Goal: Task Accomplishment & Management: Use online tool/utility

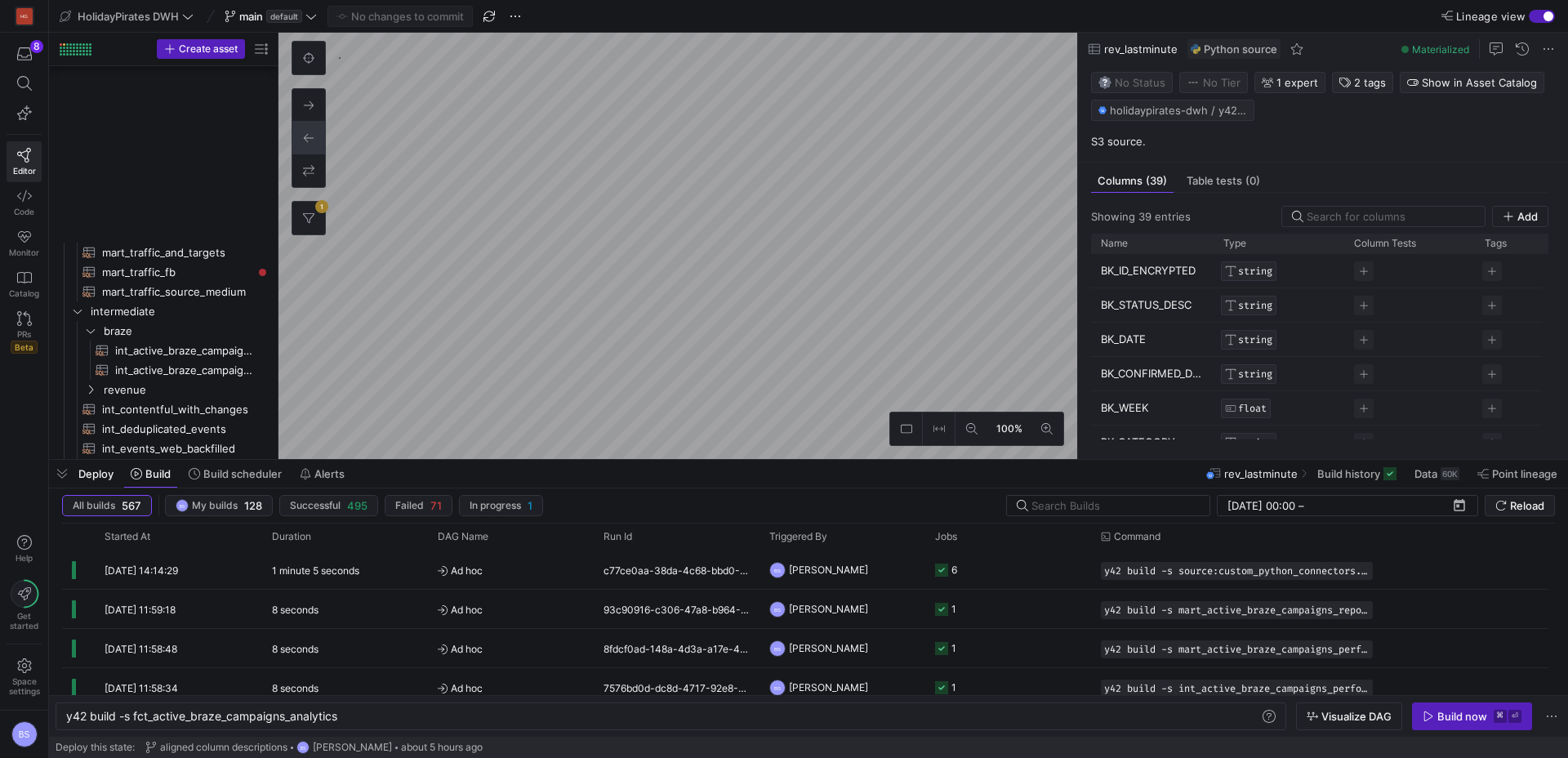
scroll to position [0, 275]
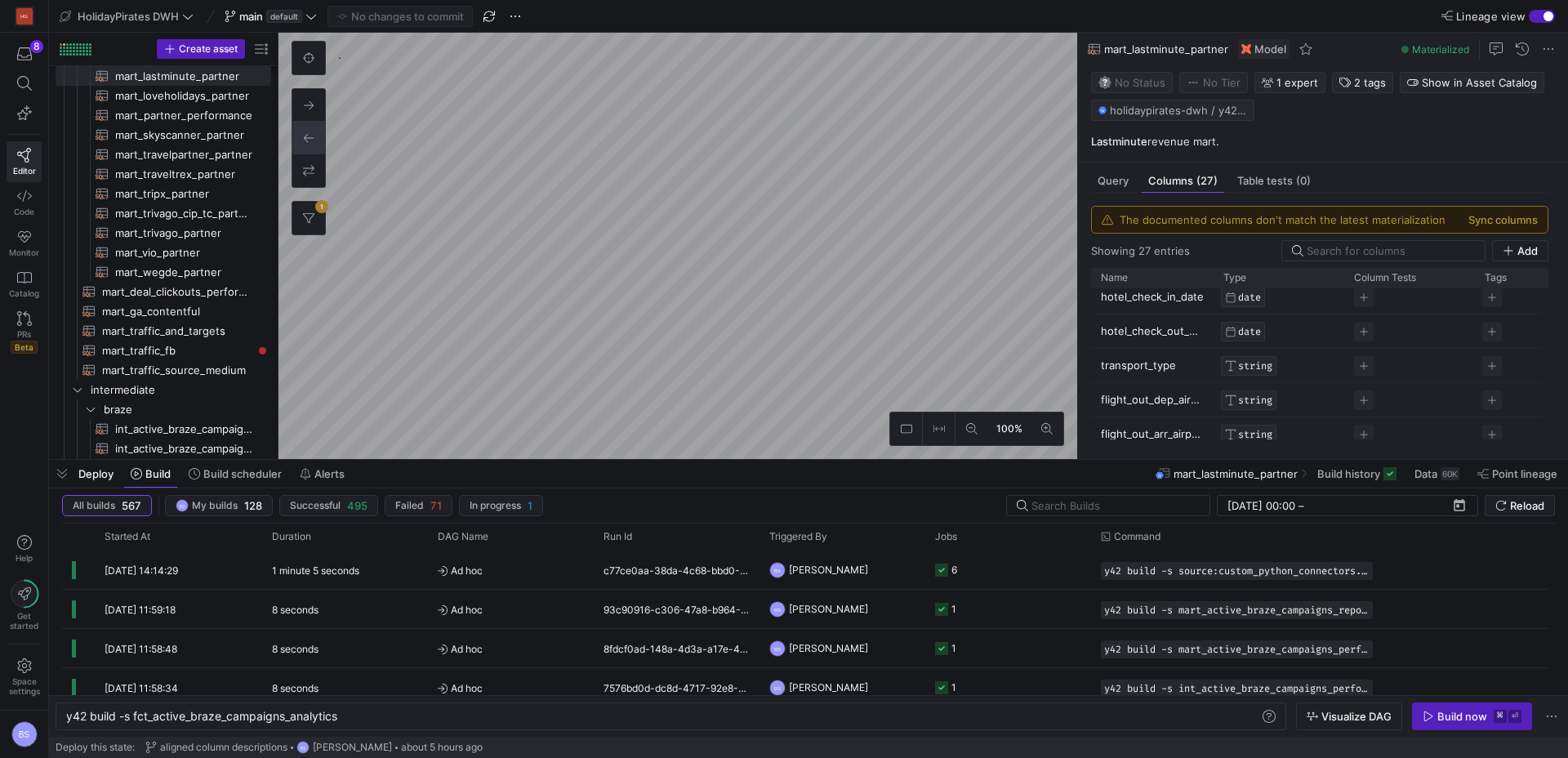
scroll to position [541, 0]
click at [1426, 472] on span "Data" at bounding box center [1426, 474] width 23 height 13
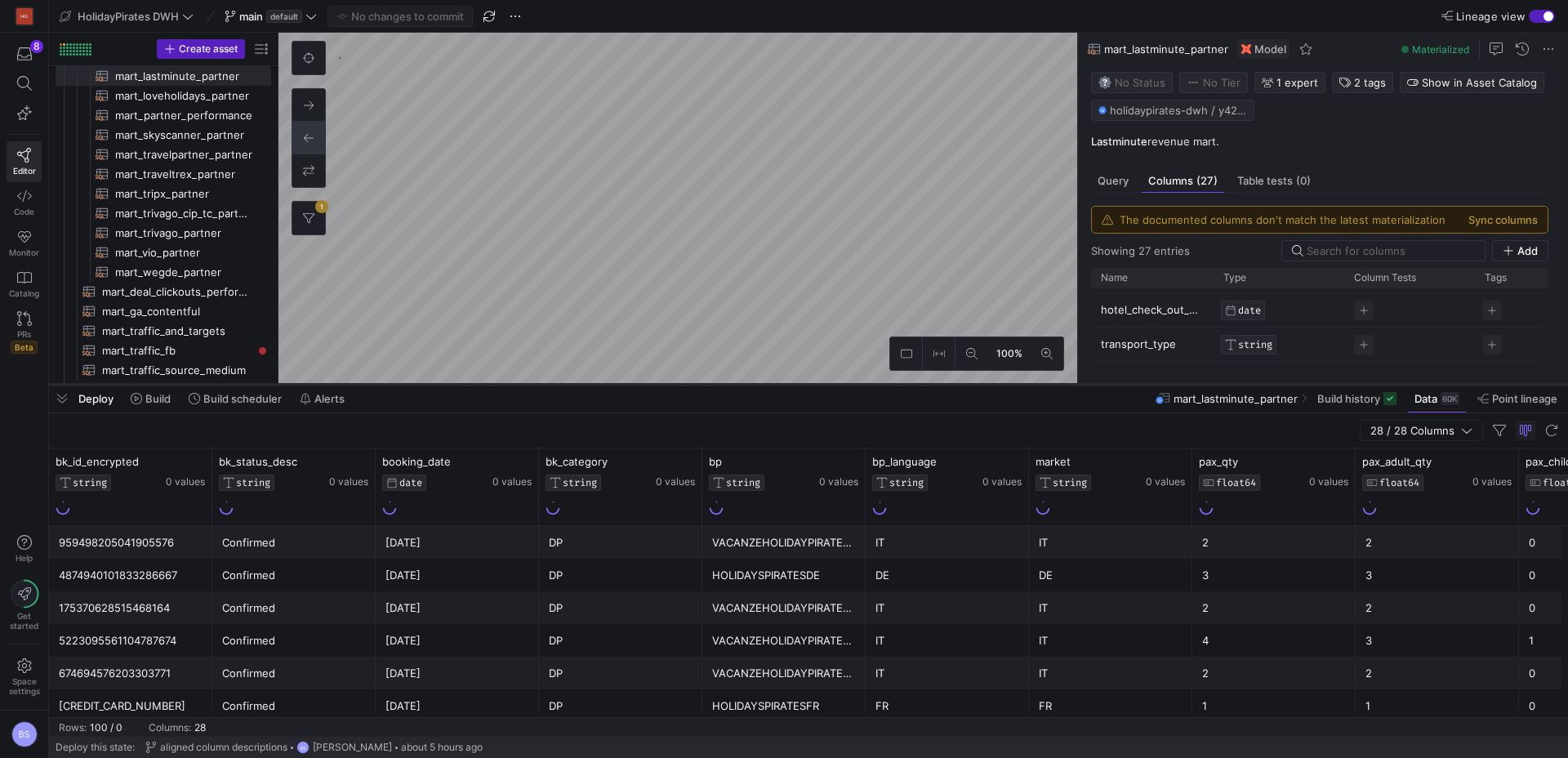
drag, startPoint x: 721, startPoint y: 461, endPoint x: 737, endPoint y: 384, distance: 78.6
click at [737, 384] on div at bounding box center [809, 384] width 1519 height 7
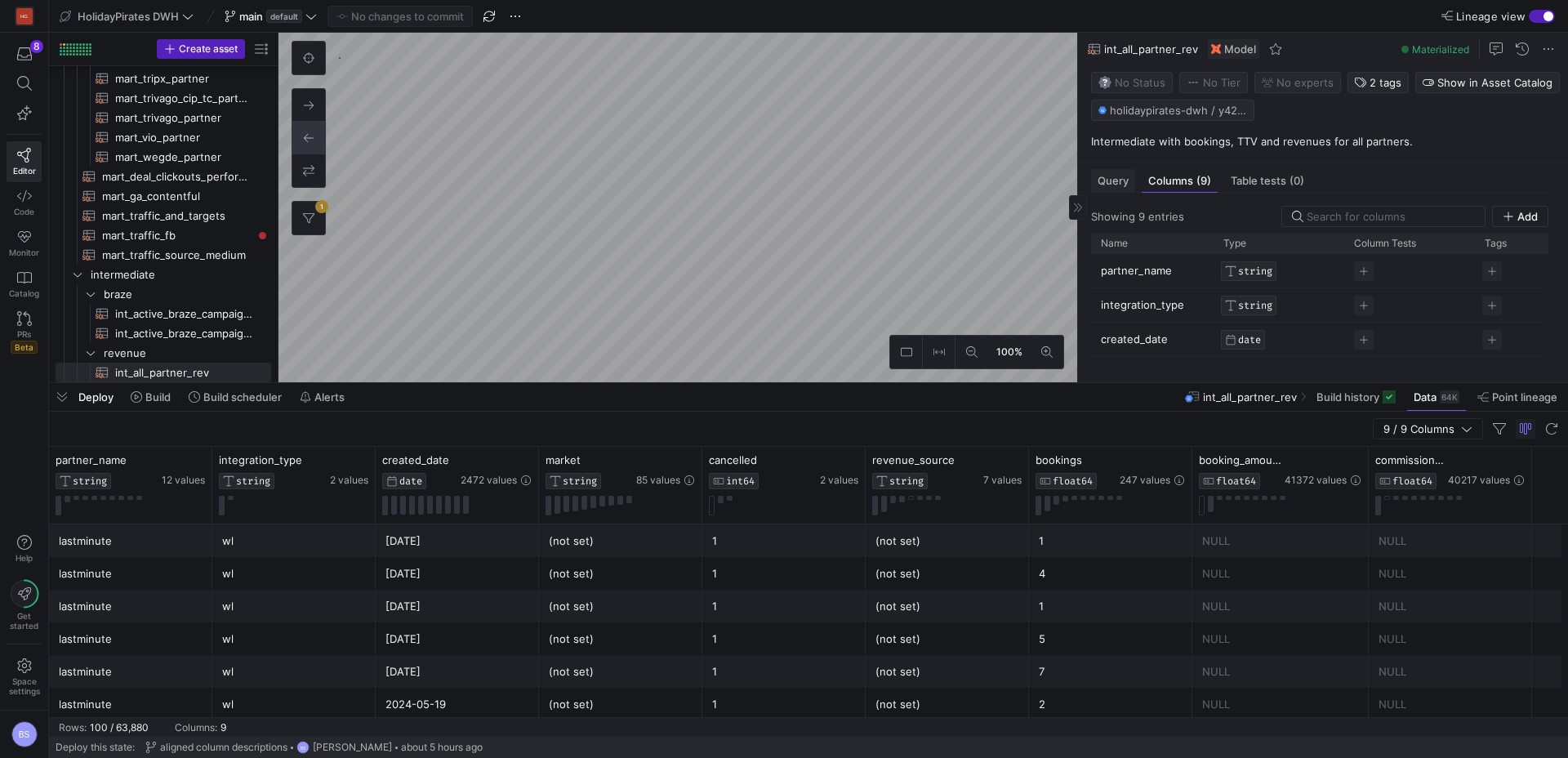
click at [1126, 182] on span "Query" at bounding box center [1112, 180] width 31 height 10
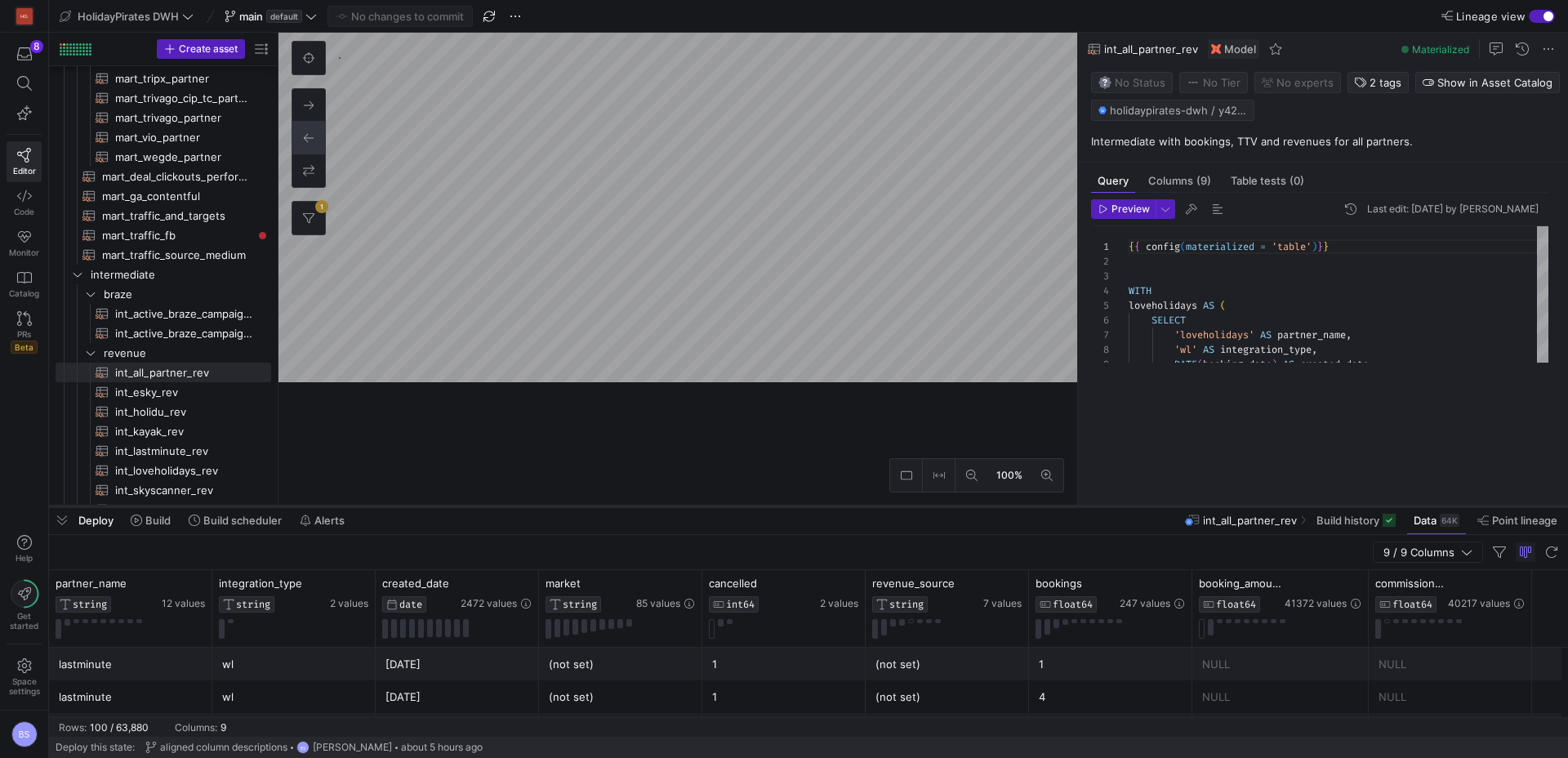
drag, startPoint x: 1183, startPoint y: 382, endPoint x: 1170, endPoint y: 503, distance: 121.7
click at [1171, 503] on div at bounding box center [809, 506] width 1519 height 7
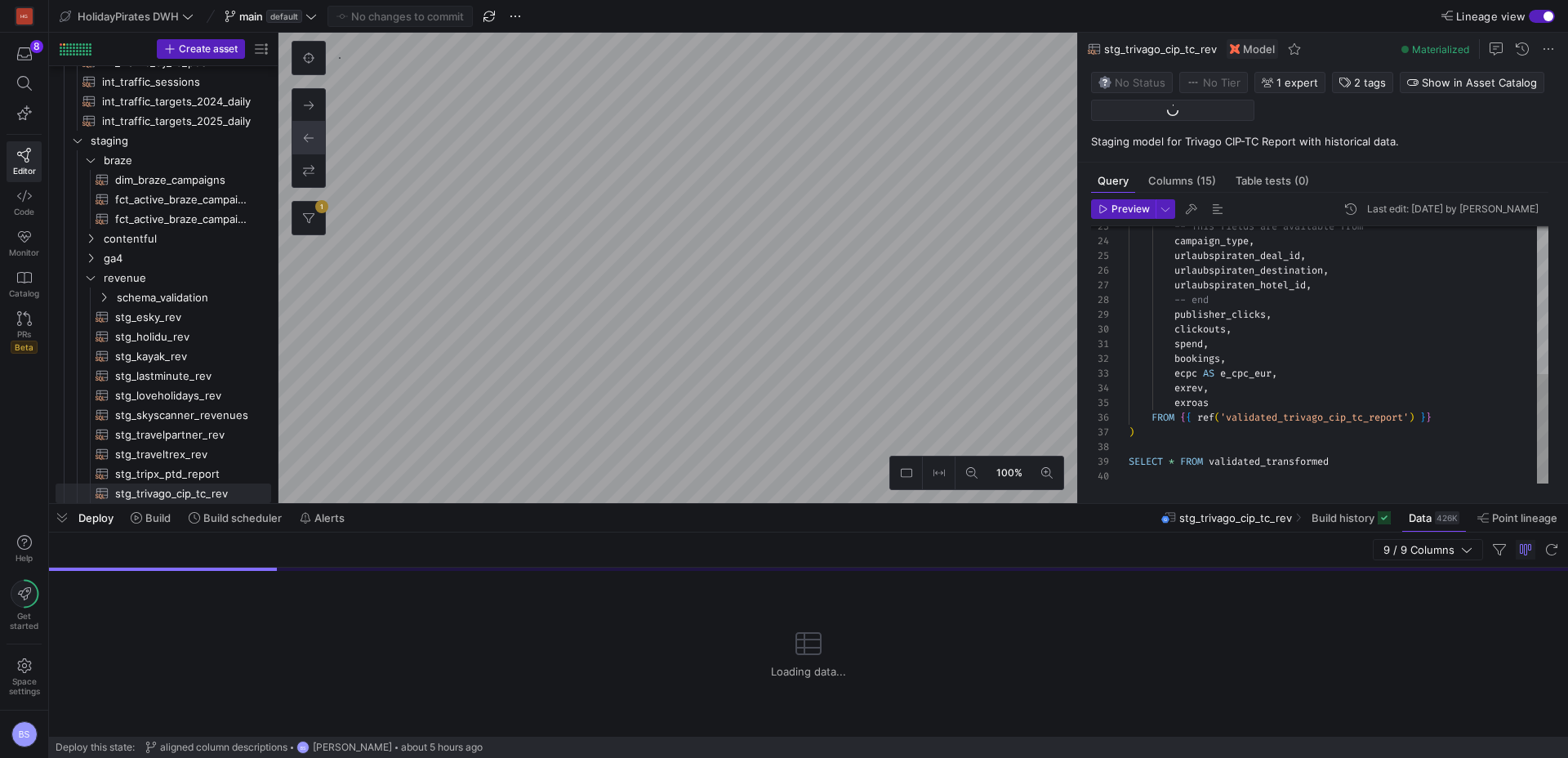
scroll to position [1072, 0]
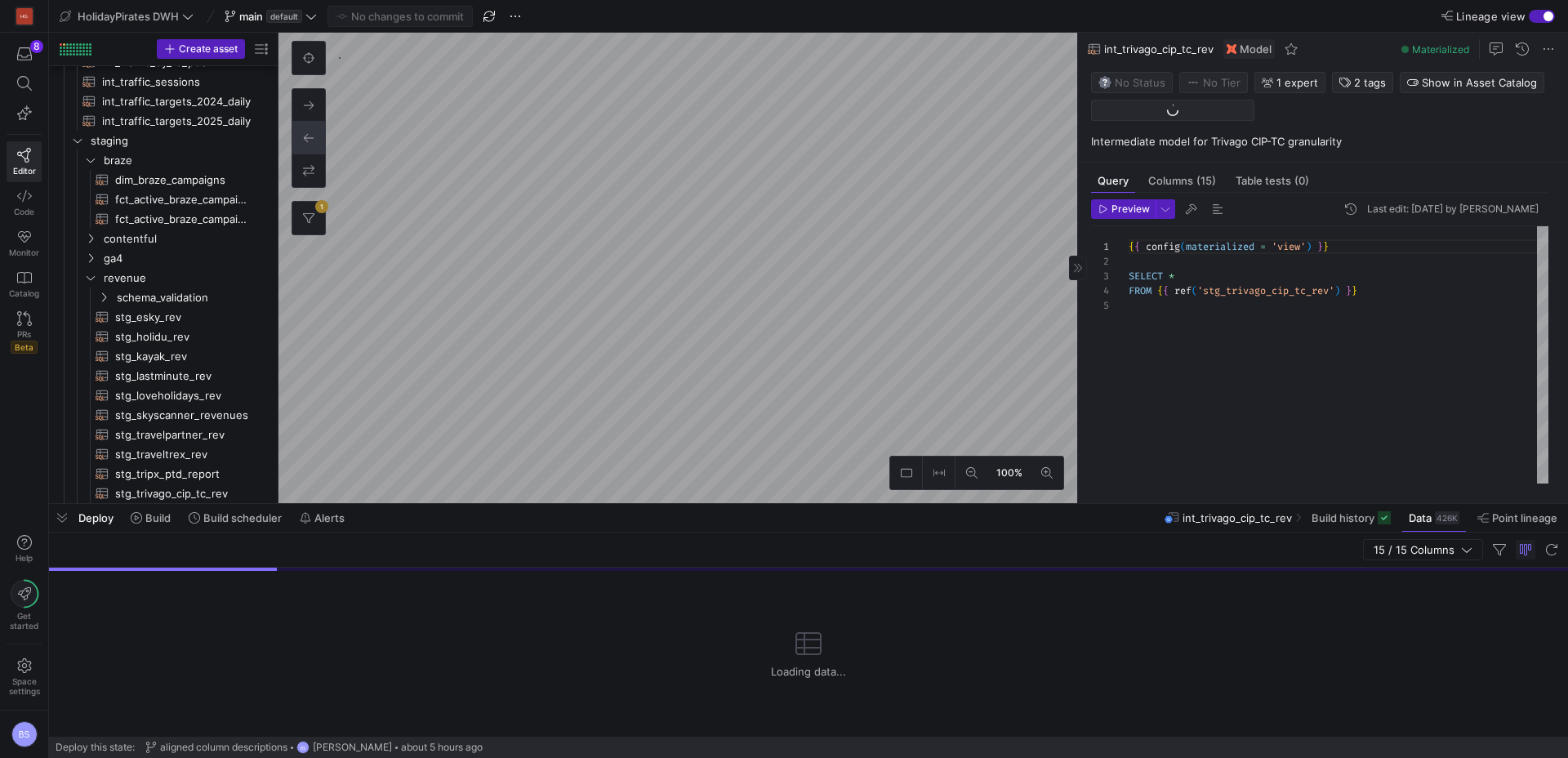
scroll to position [804, 0]
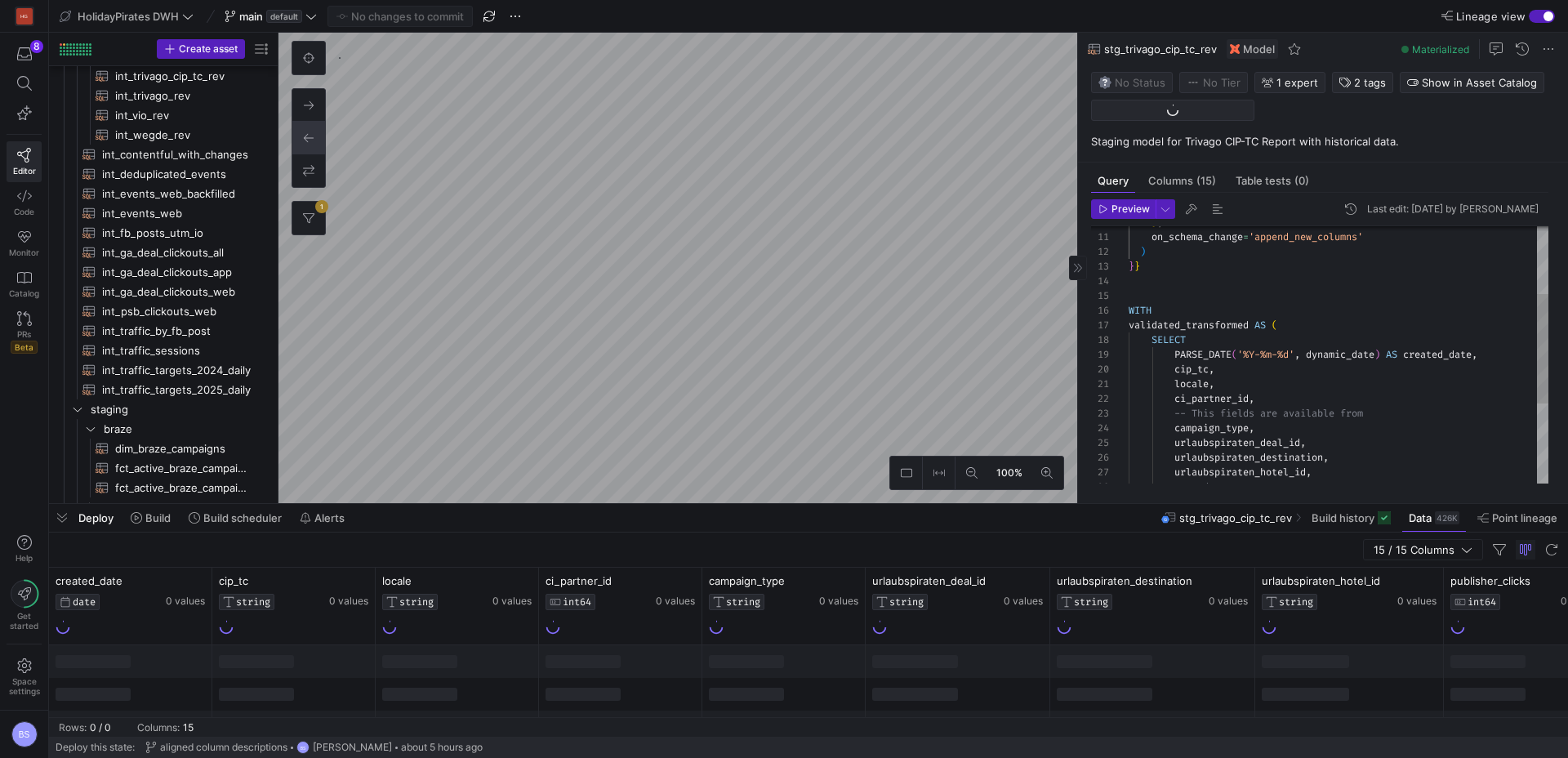
scroll to position [1072, 0]
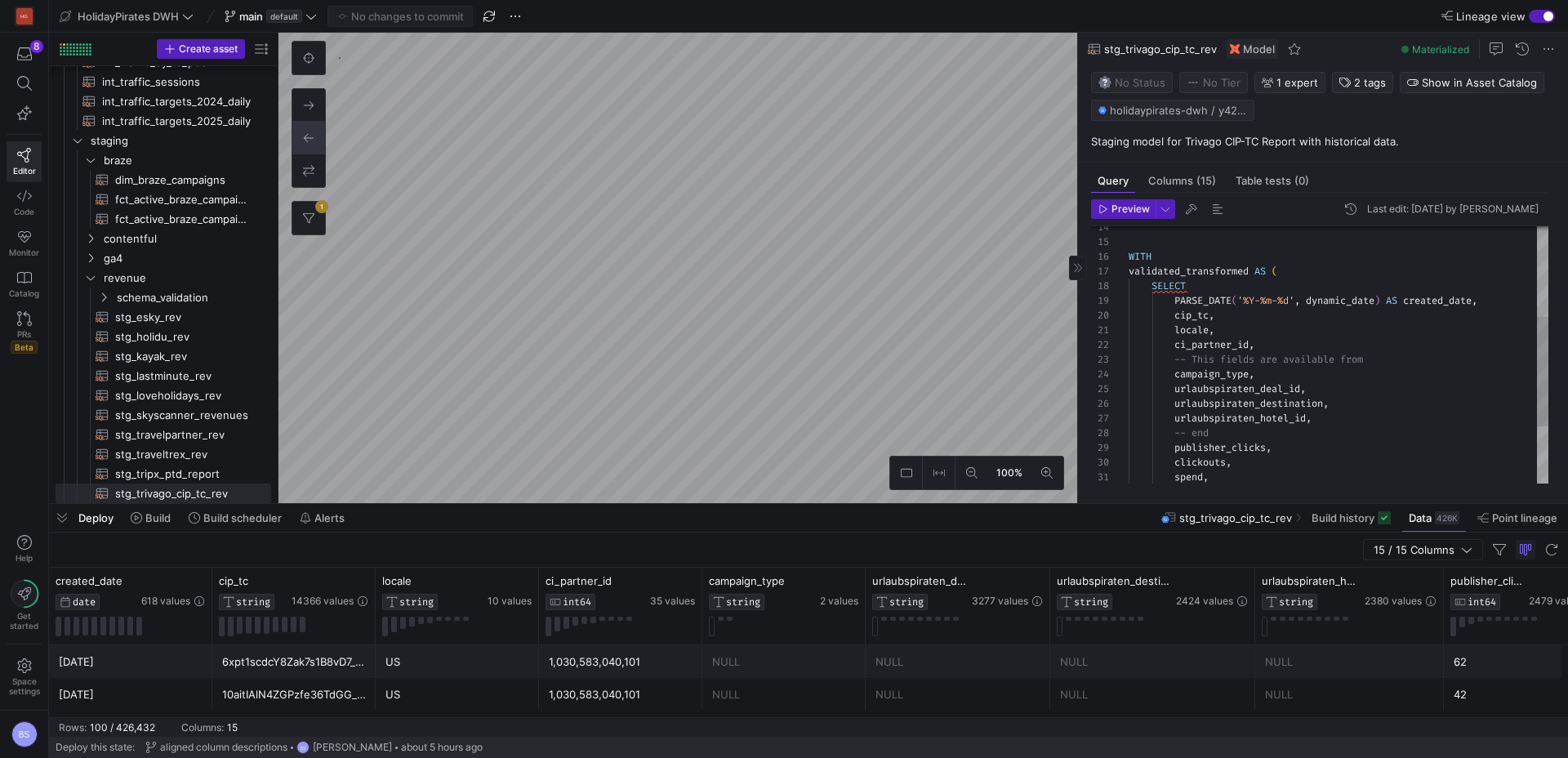
click at [1176, 377] on div "-- This fields are available from campaign_type , urlaubspiraten_deal_id , urla…" at bounding box center [1338, 315] width 420 height 601
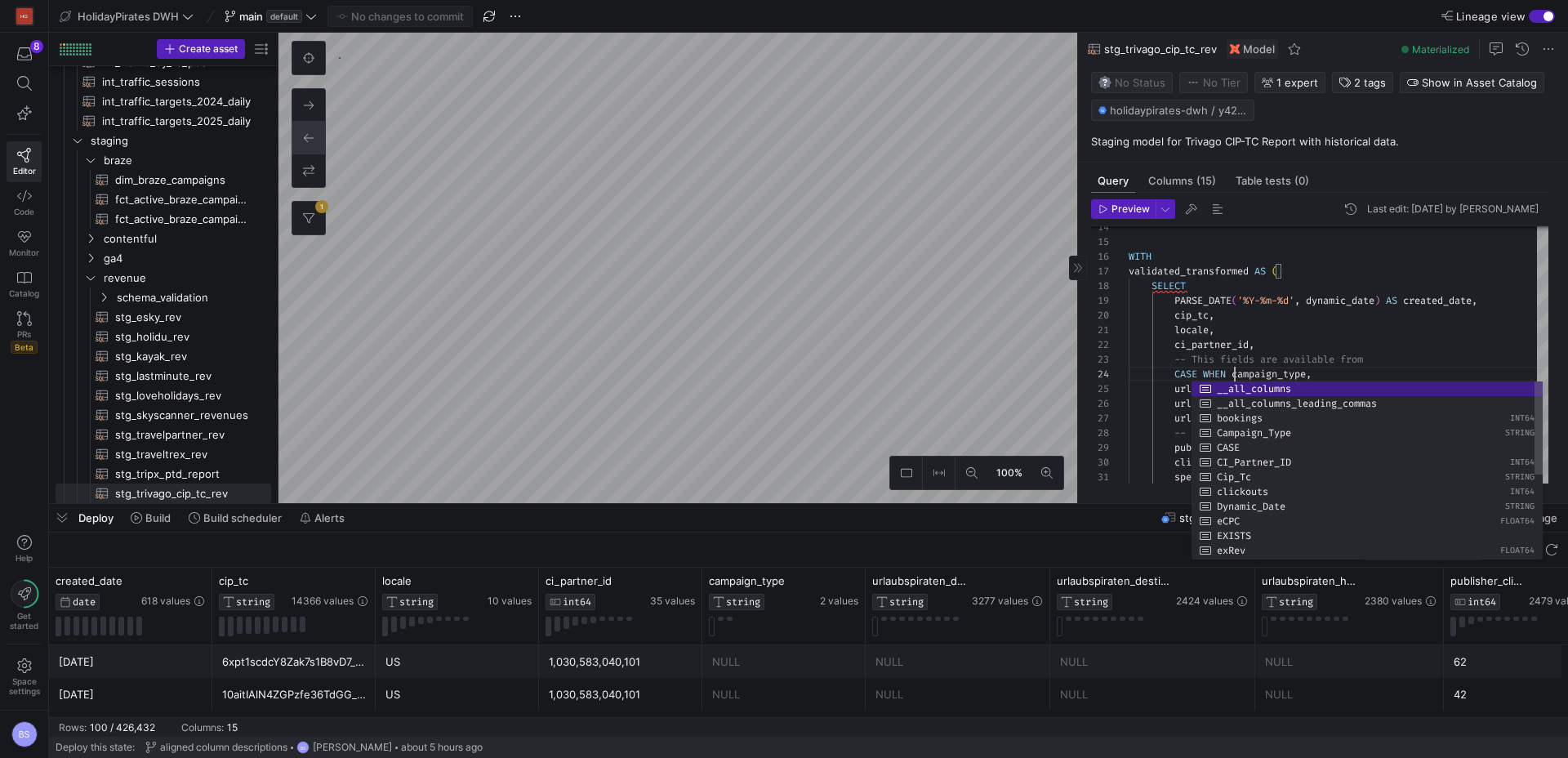
scroll to position [44, 107]
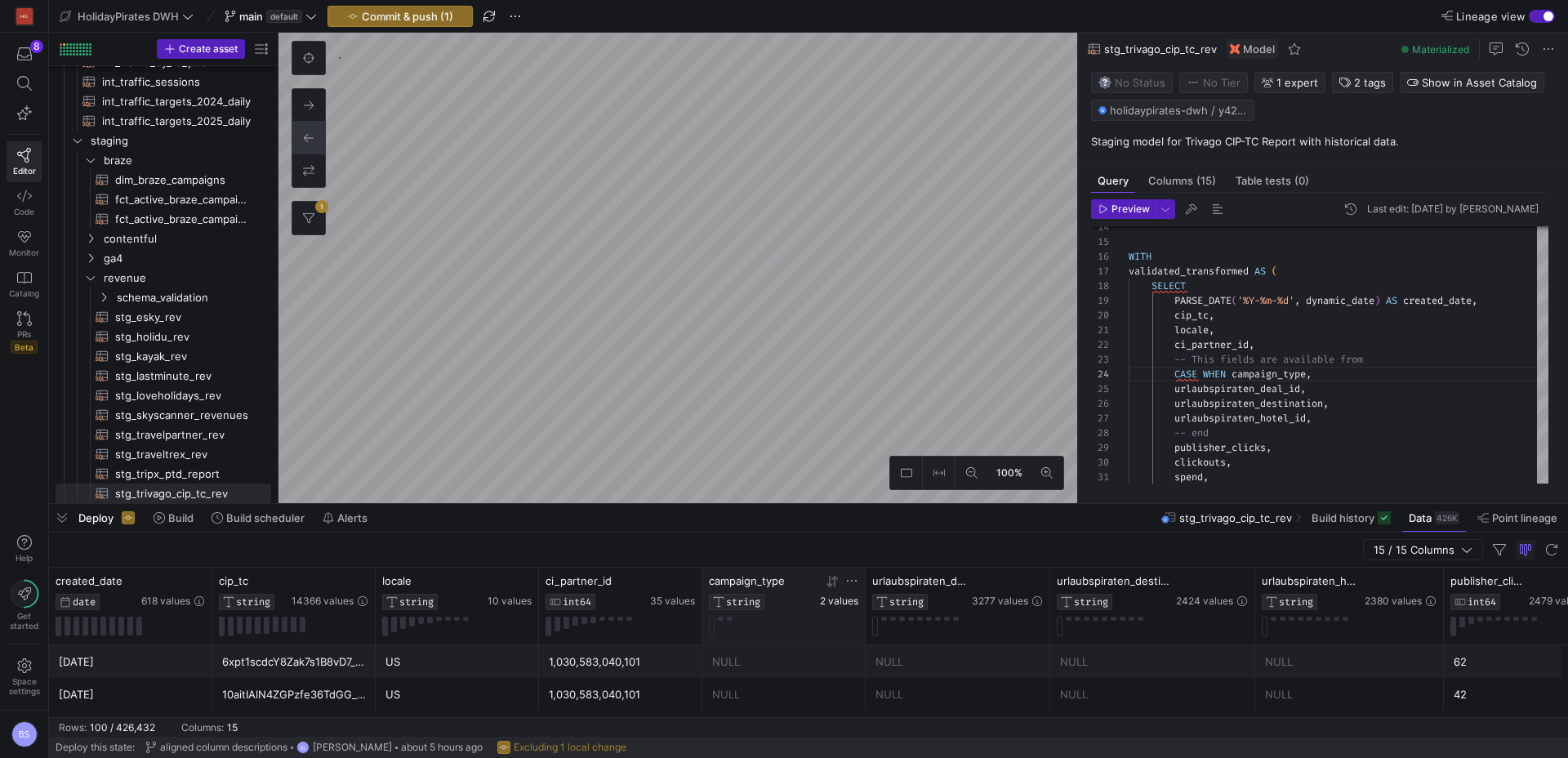
click at [841, 605] on span "2 values" at bounding box center [839, 601] width 39 height 11
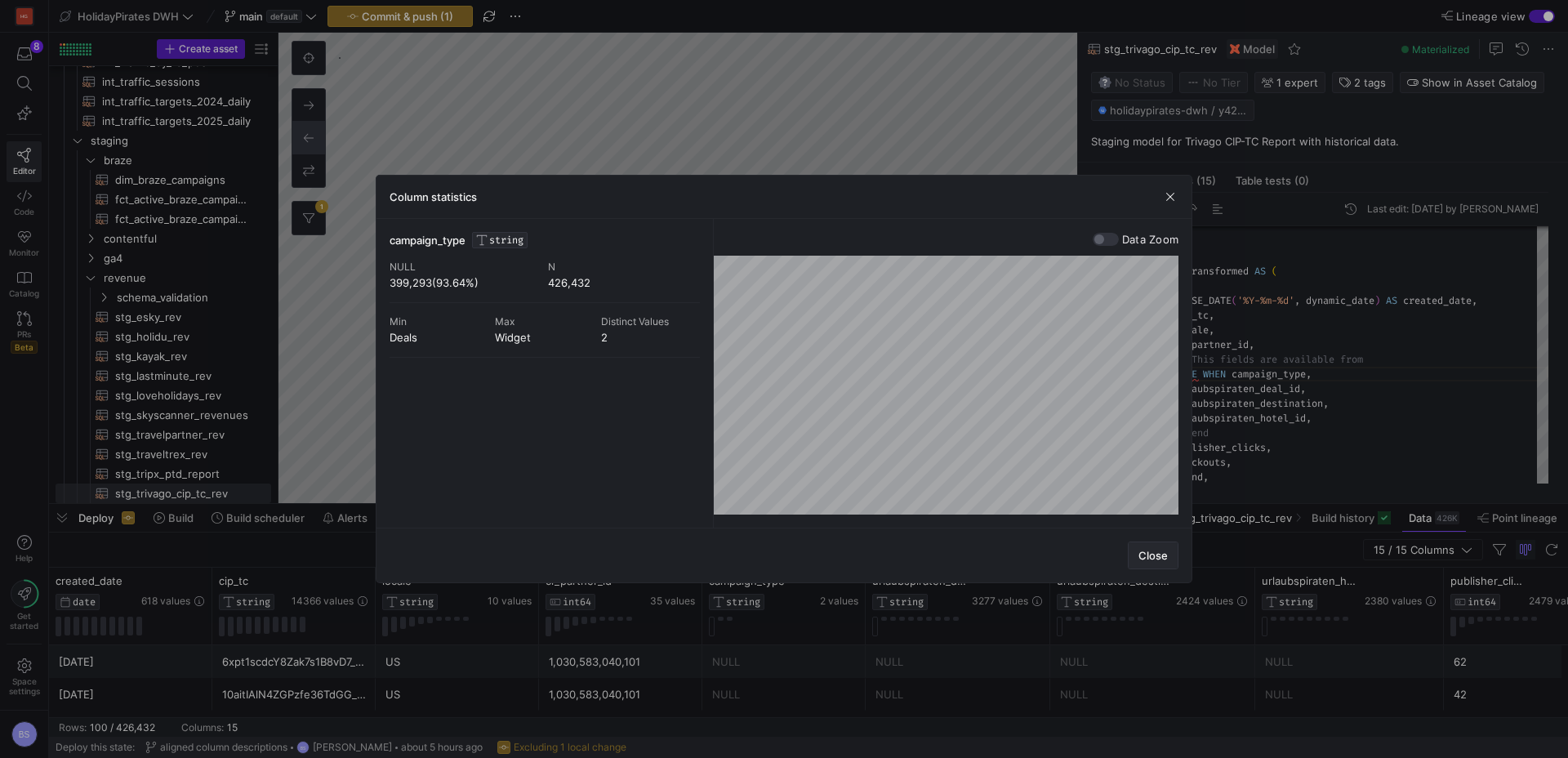
click at [1157, 557] on span "Close" at bounding box center [1153, 556] width 29 height 13
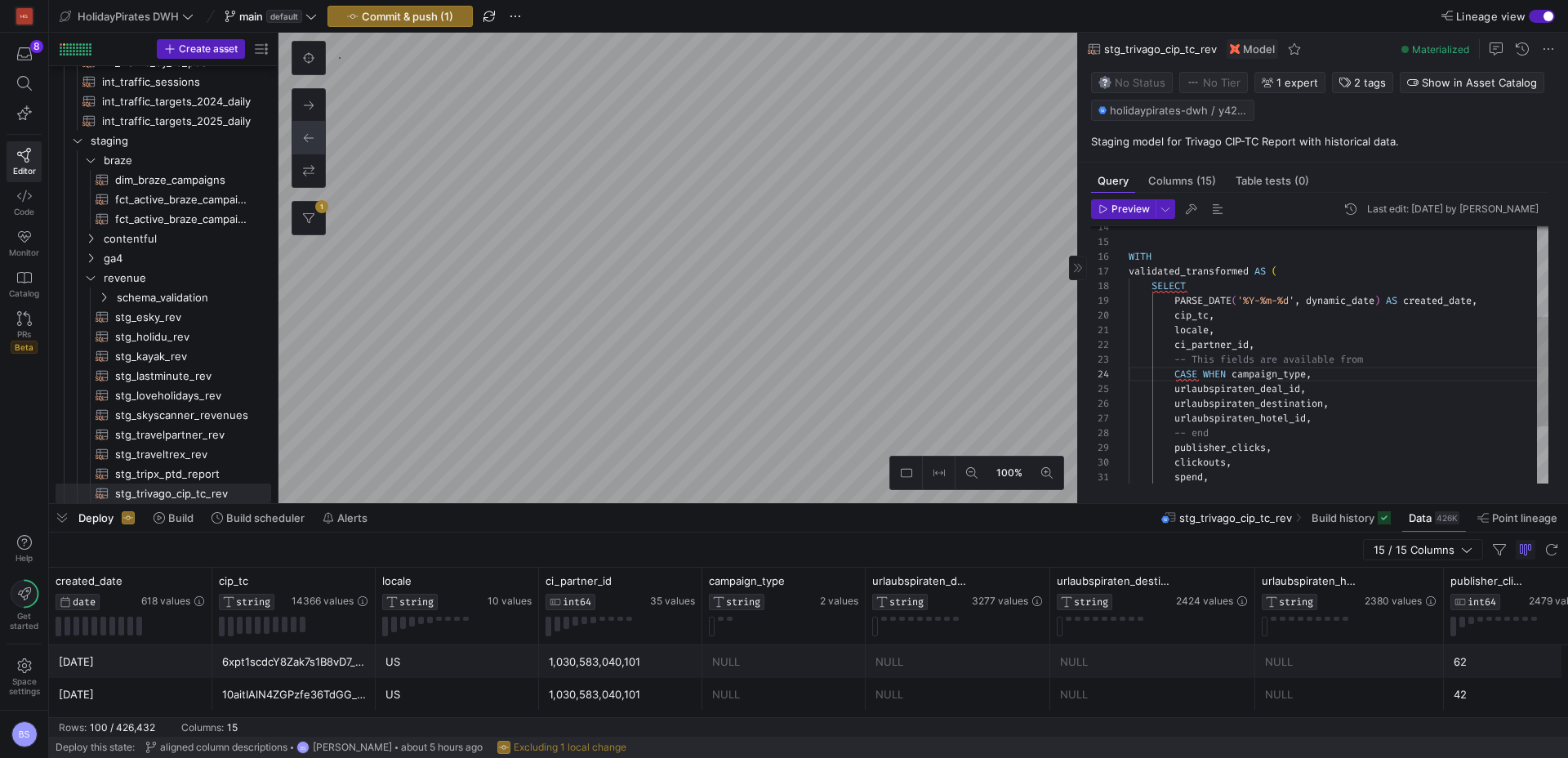
click at [1237, 377] on div "-- This fields are available from CASE WHEN campaign_type , urlaubspiraten_deal…" at bounding box center [1338, 315] width 420 height 601
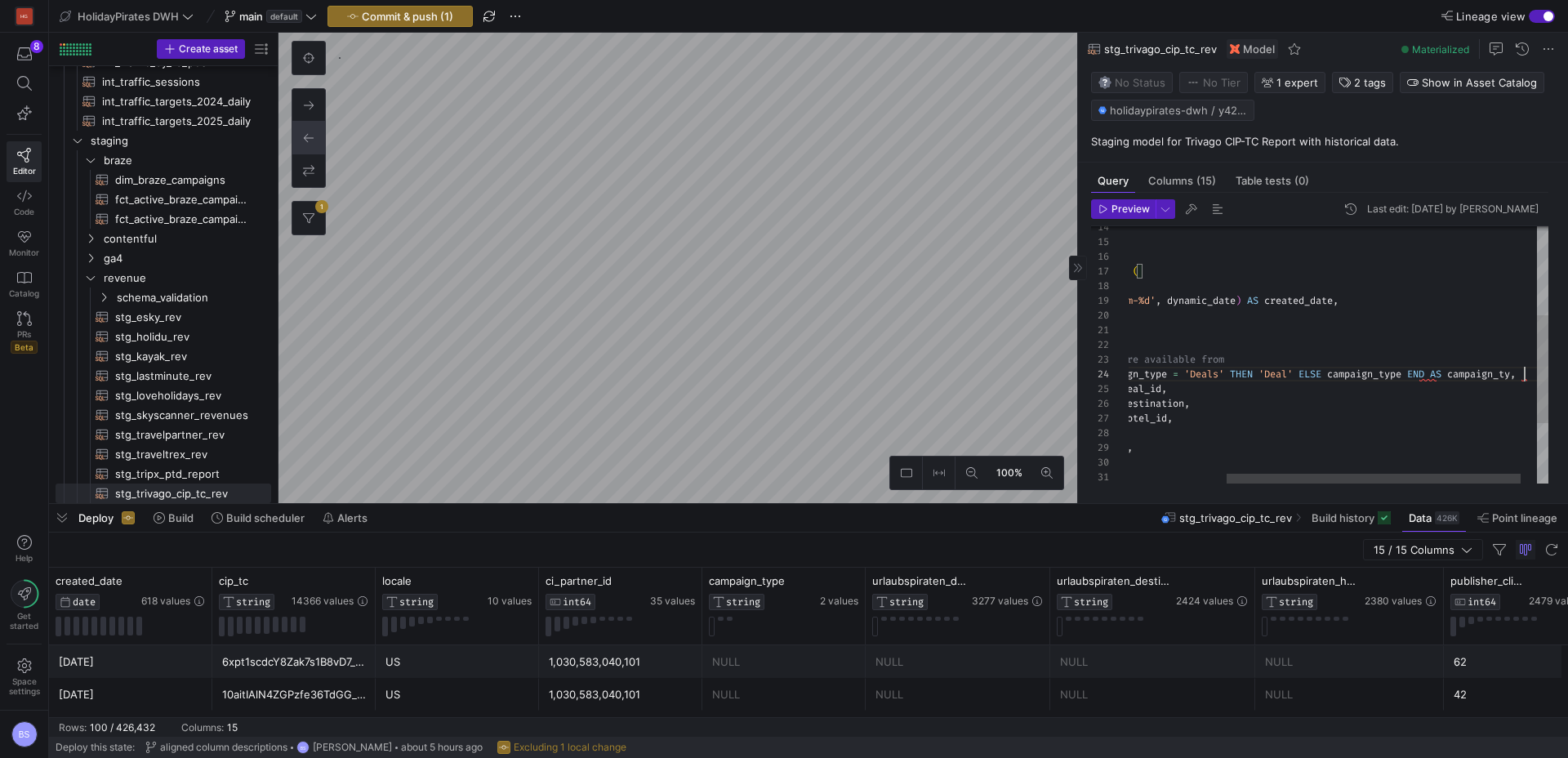
scroll to position [44, 547]
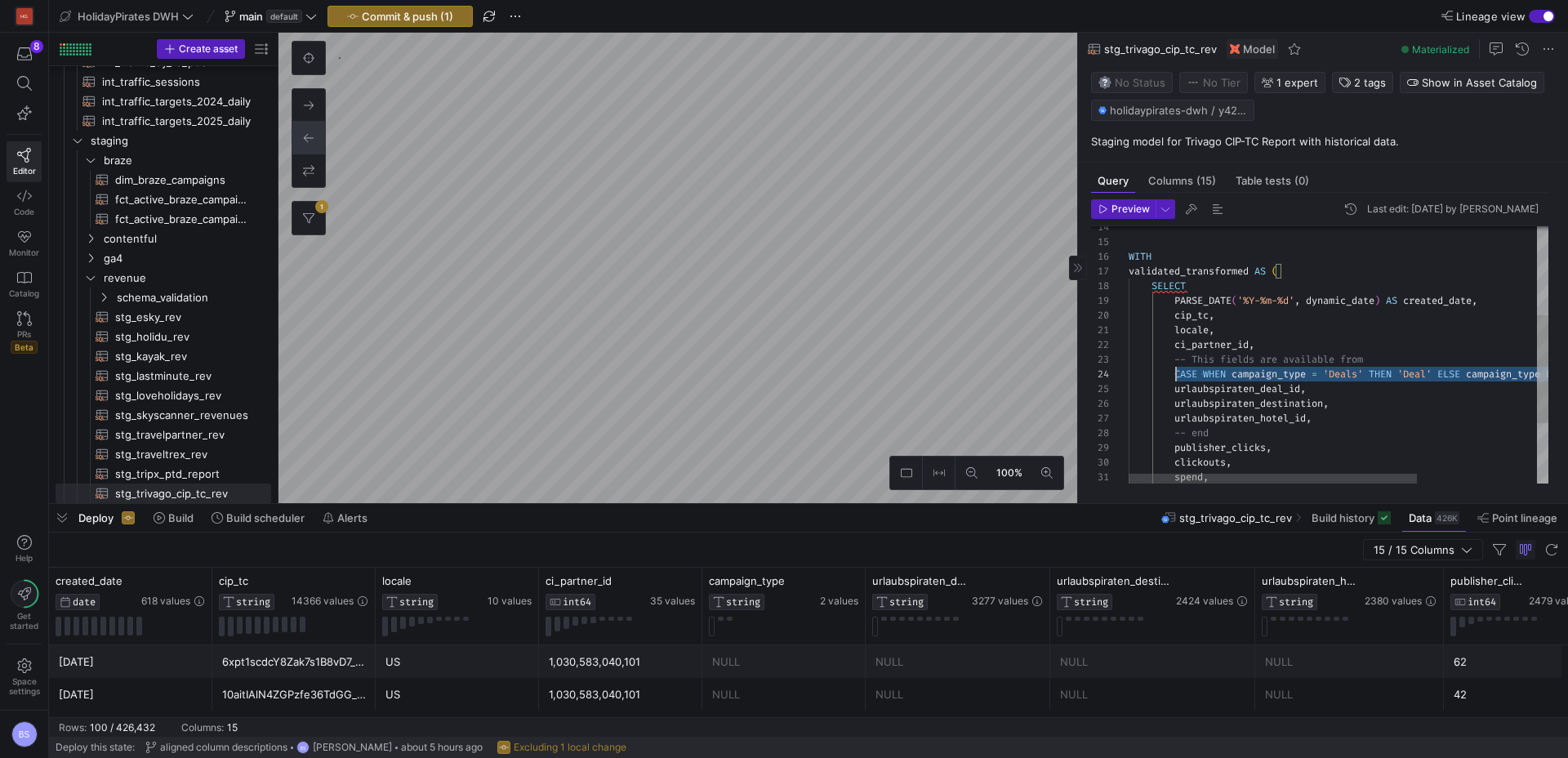
click at [1175, 373] on div "-- This fields are available from CASE WHEN campaign_type = 'Deals' THEN 'Deal'…" at bounding box center [1425, 320] width 593 height 611
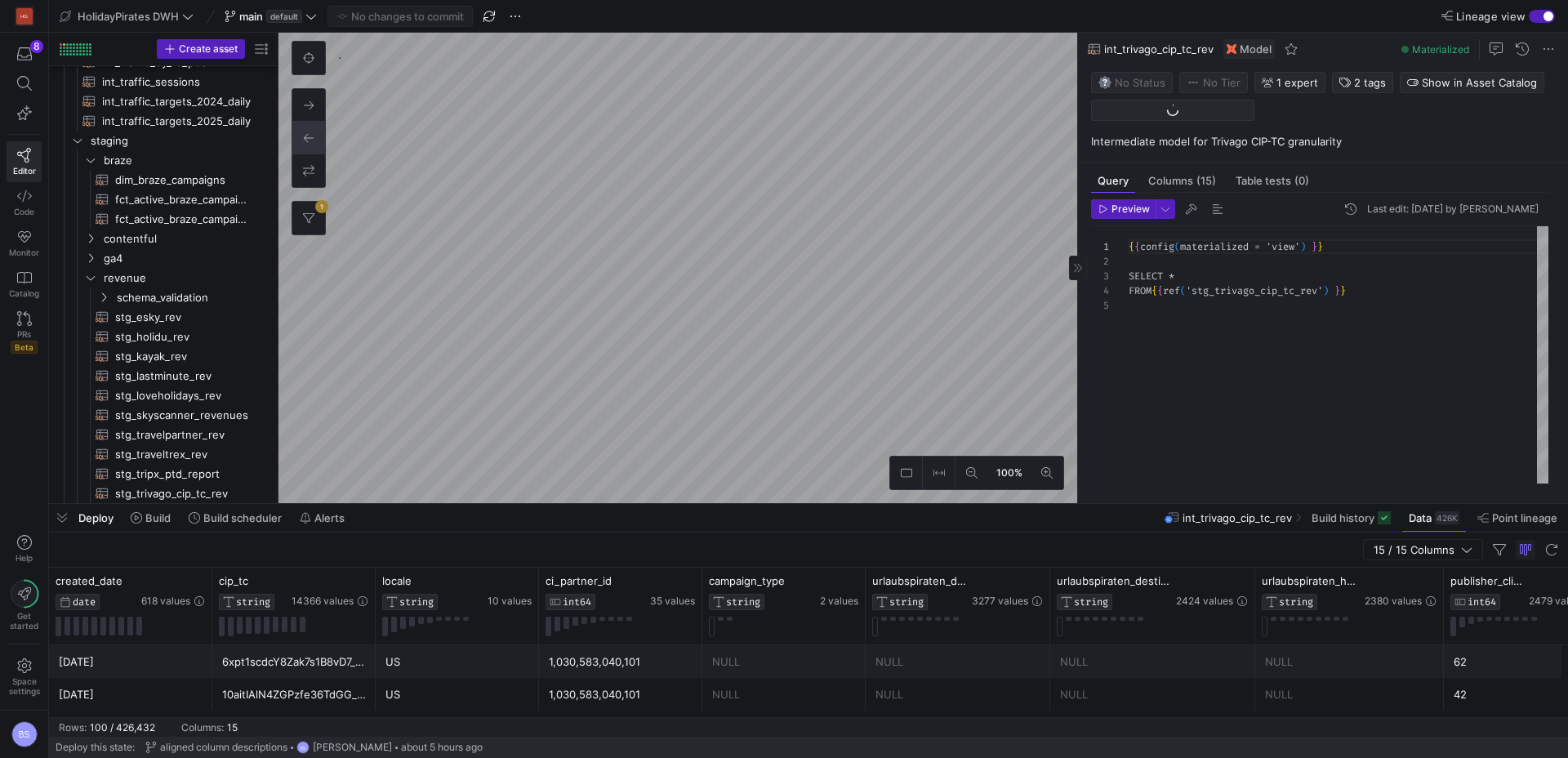
scroll to position [804, 0]
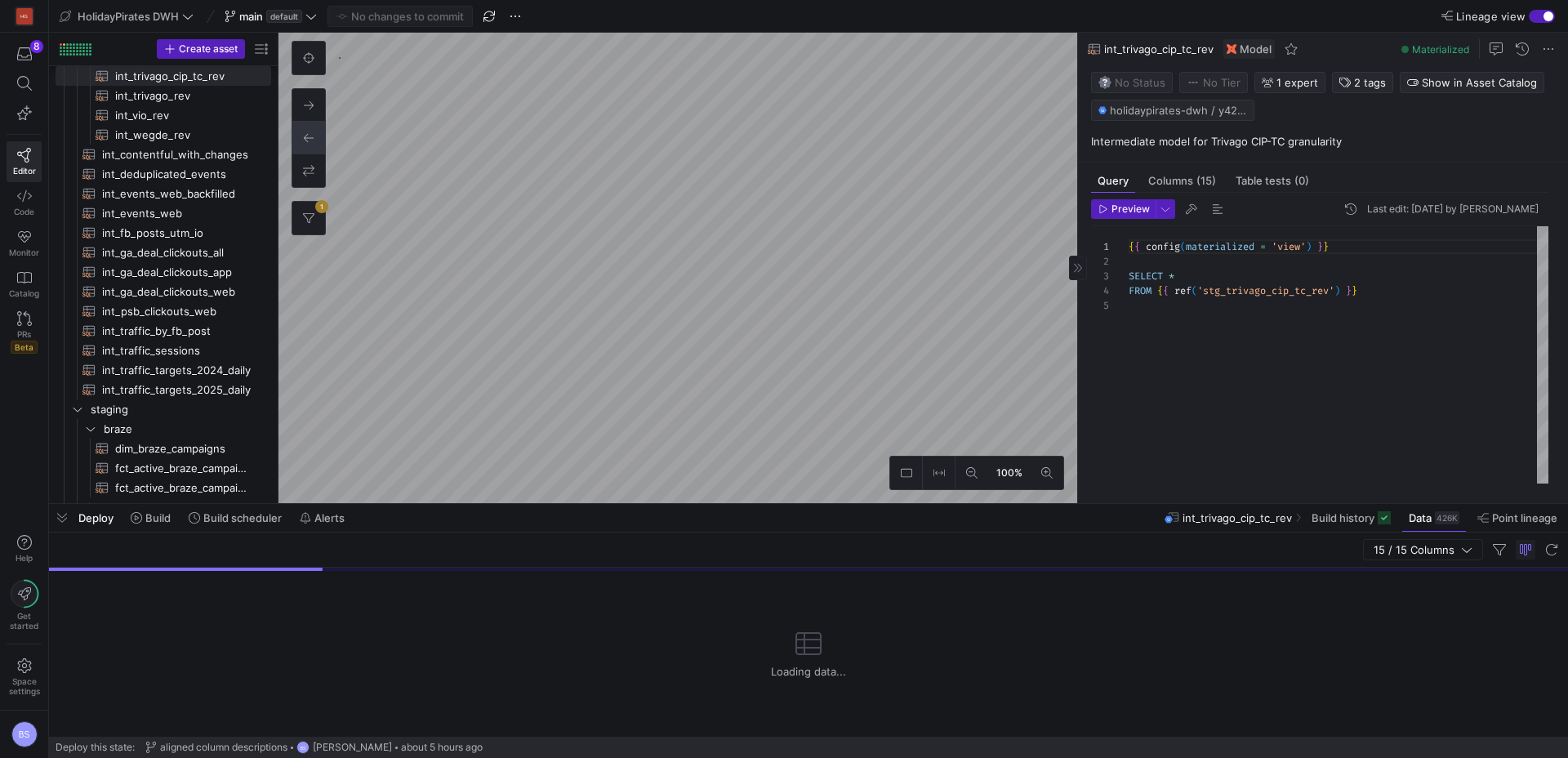
click at [1184, 278] on div "{ { config ( materialized = 'view' ) } } SELECT * FROM { { ref ( 'stg_trivago_c…" at bounding box center [1338, 355] width 420 height 258
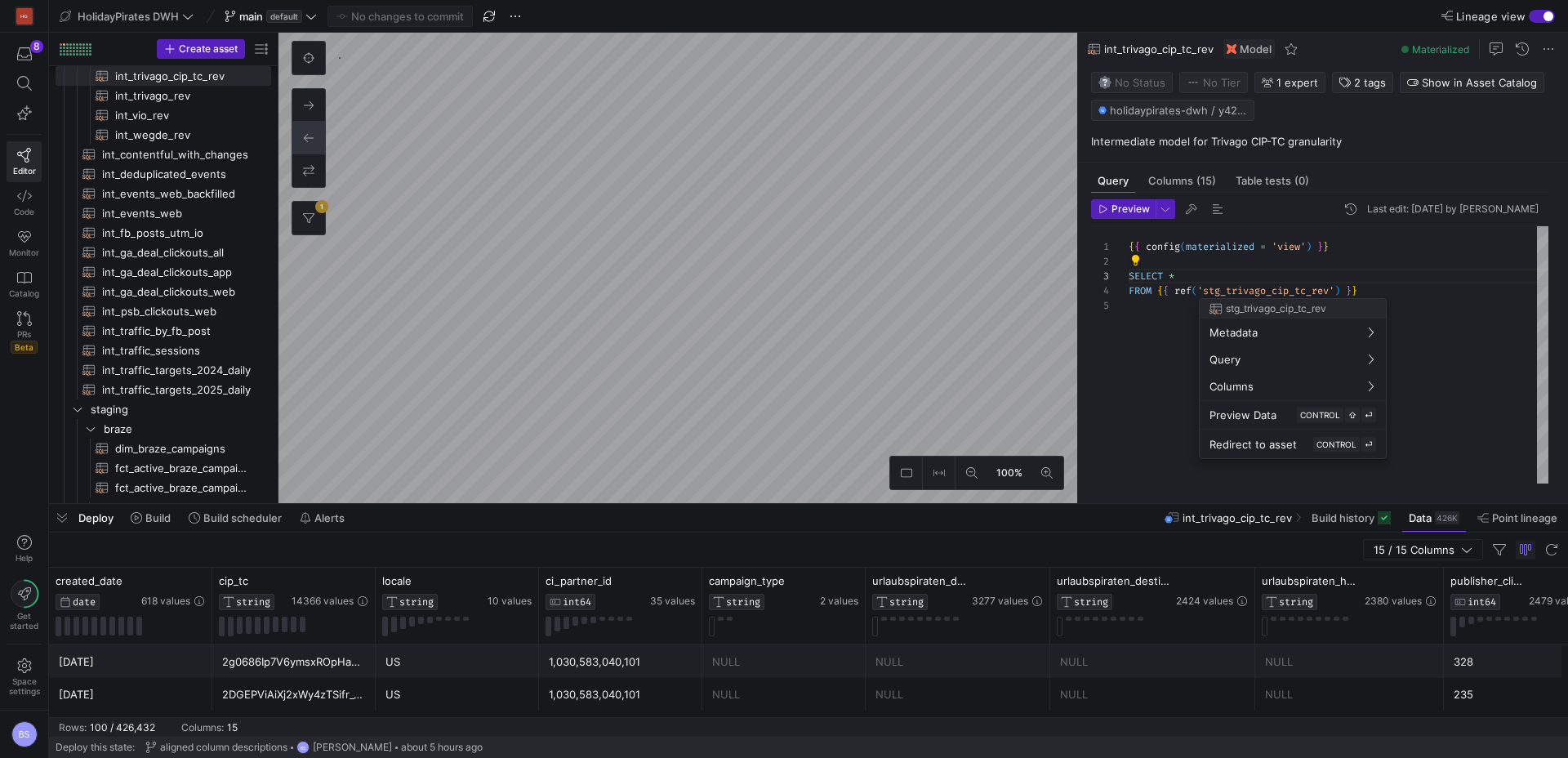
click at [1193, 275] on div at bounding box center [784, 379] width 1568 height 758
click at [1187, 281] on div "{ { config ( materialized = 'view' ) } } SELECT * FROM { { ref ( 'stg_trivago_c…" at bounding box center [1338, 355] width 420 height 258
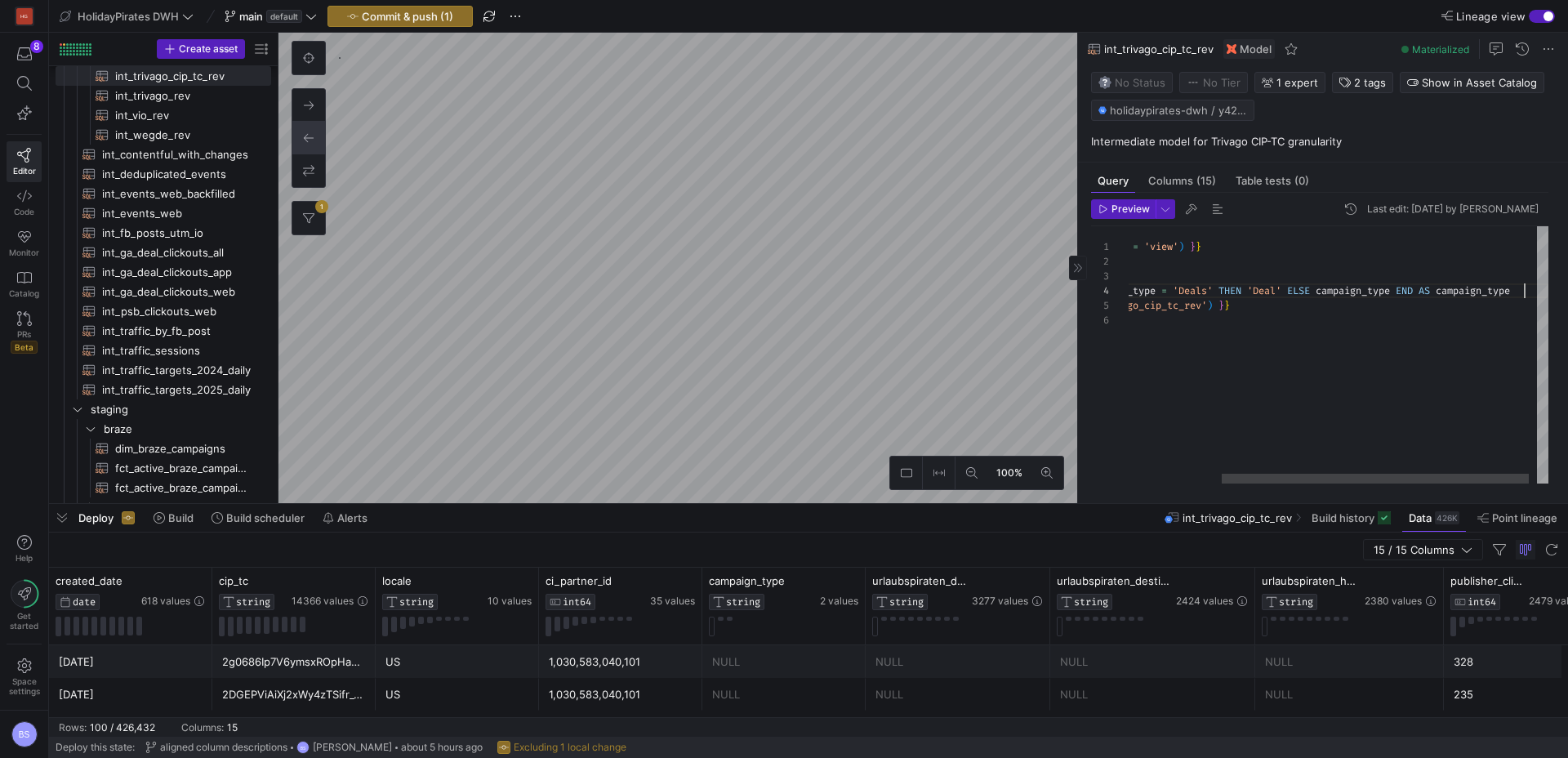
scroll to position [44, 523]
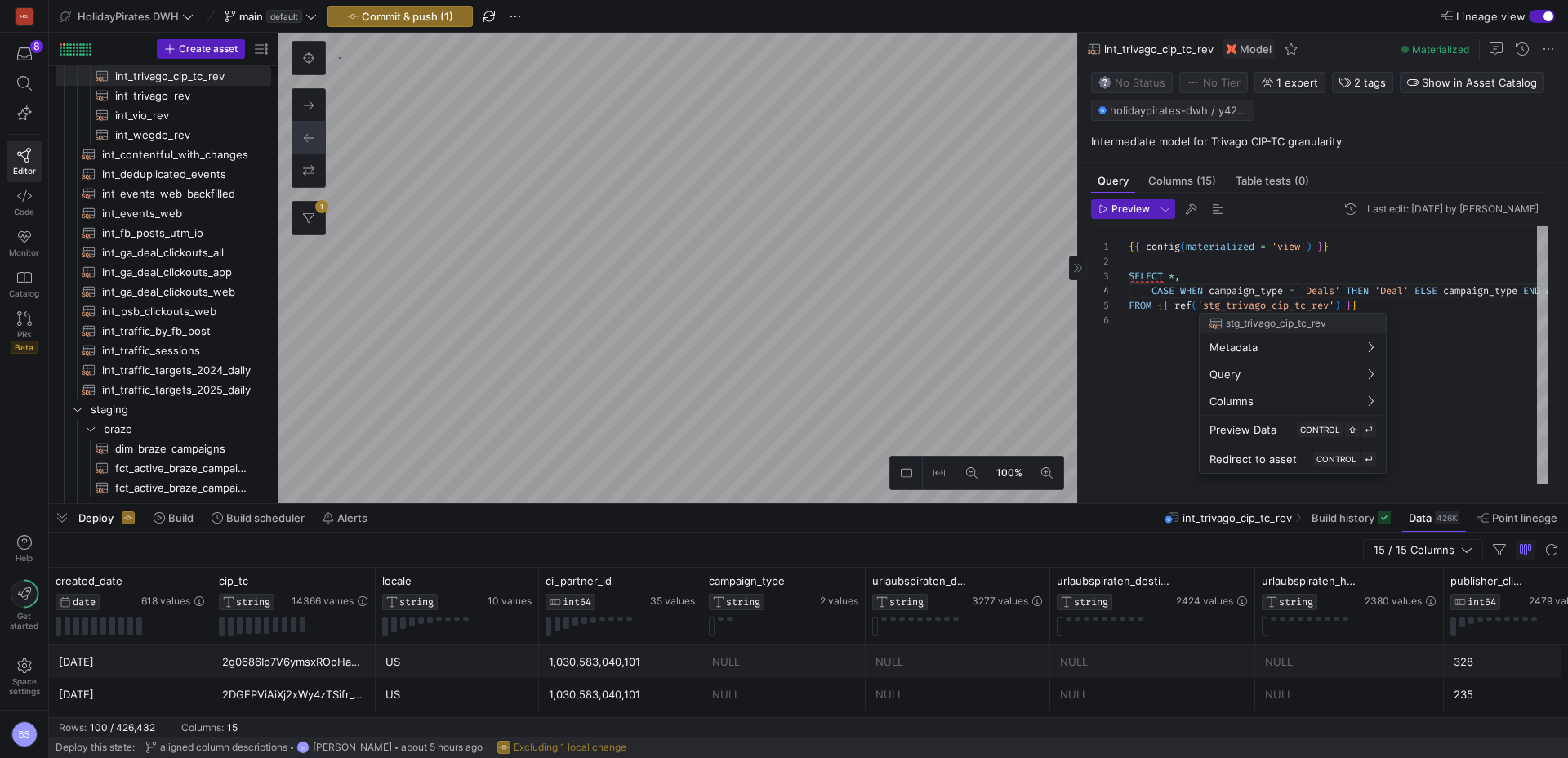
click at [644, 290] on div at bounding box center [784, 379] width 1568 height 758
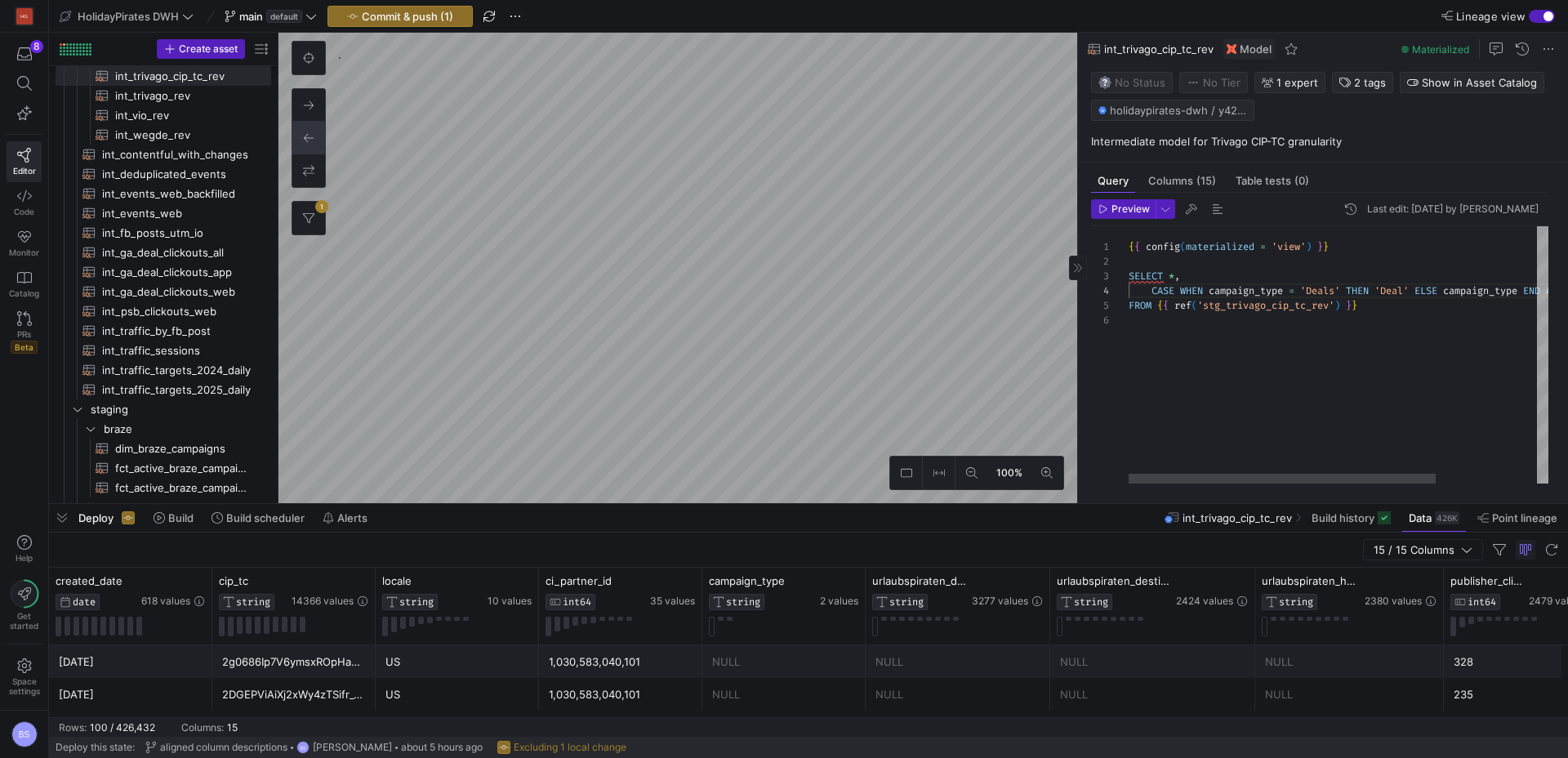
scroll to position [29, 47]
click at [1175, 273] on div "{ { config ( materialized = 'view' ) } } SELECT * , FROM { { ref ( 'stg_trivago…" at bounding box center [1407, 355] width 558 height 258
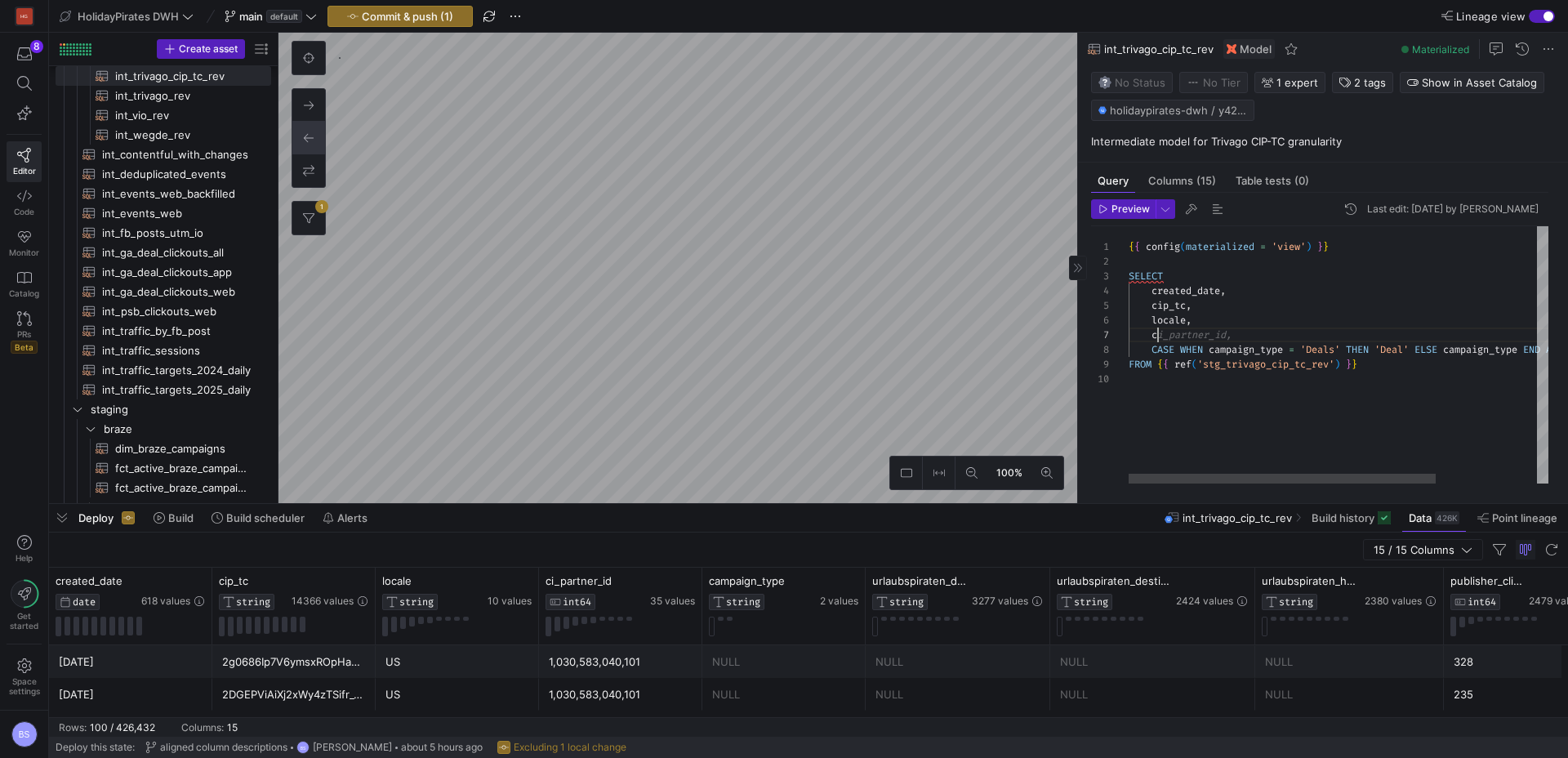
scroll to position [88, 35]
click at [1234, 330] on div "{ { config ( materialized = 'view' ) } } SELECT FROM { { ref ( 'stg_trivago_cip…" at bounding box center [1407, 355] width 558 height 258
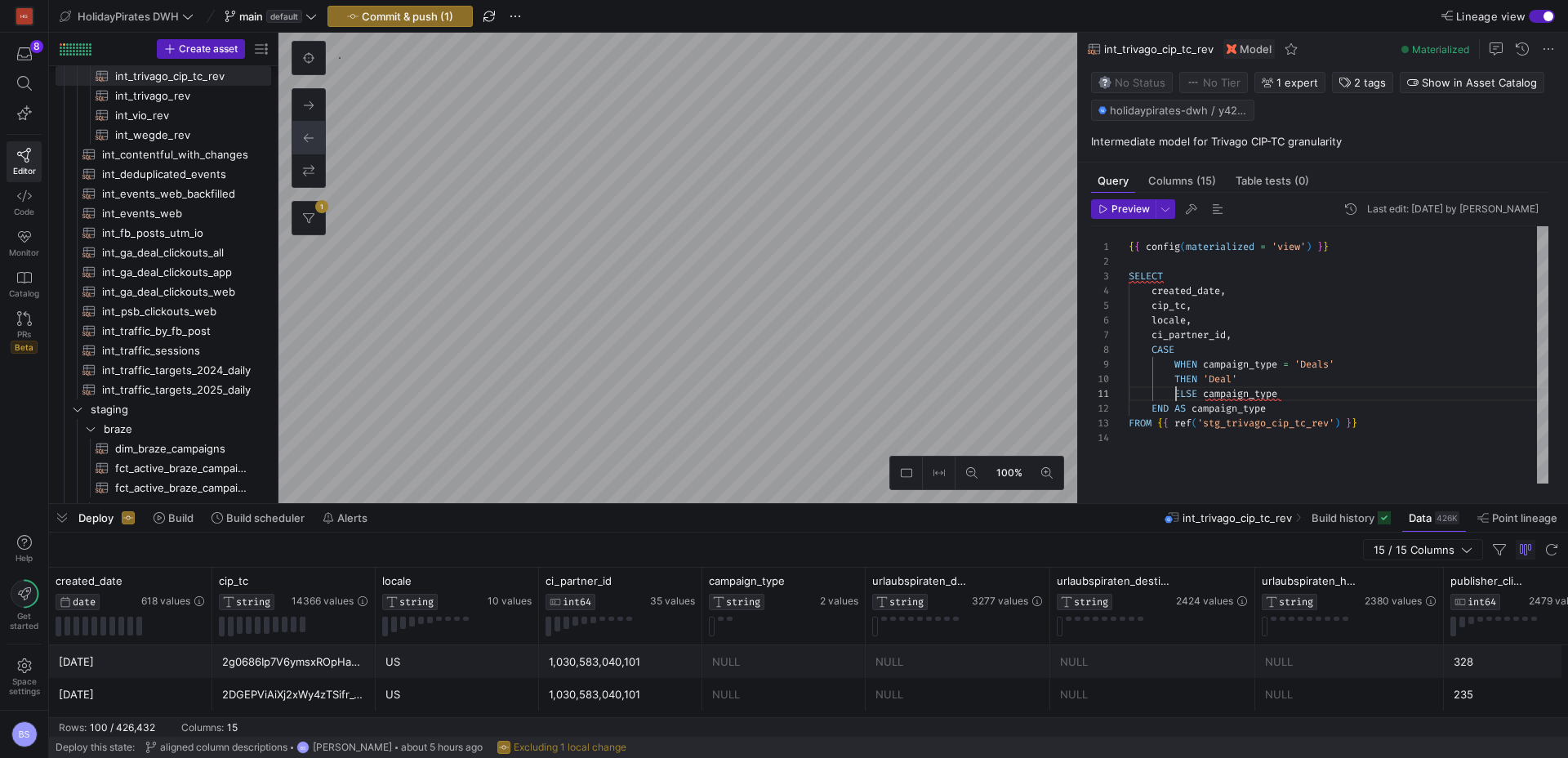
scroll to position [0, 53]
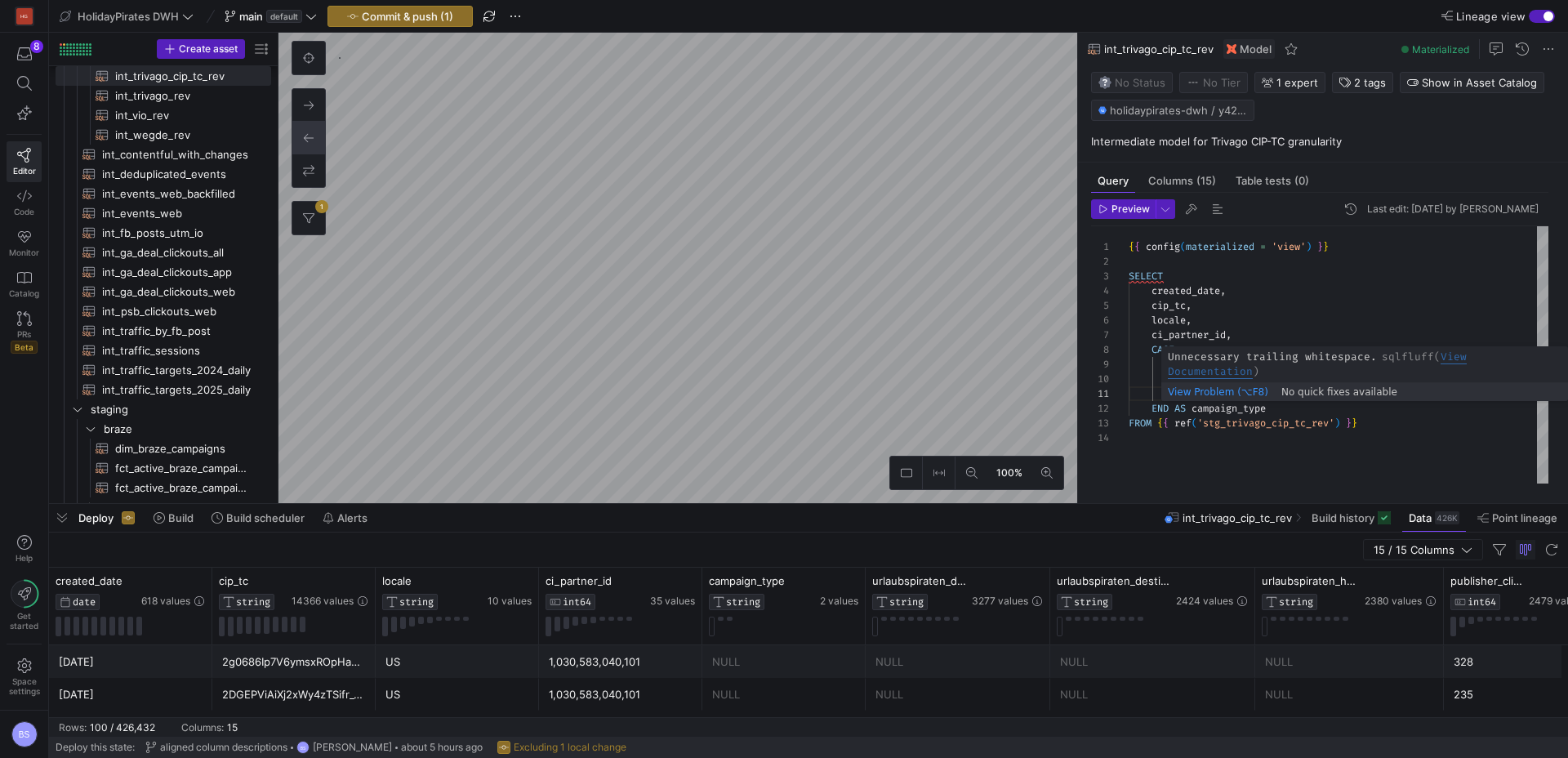
click at [1294, 396] on div "{ { config ( materialized = 'view' ) } } SELECT FROM { { ref ( 'stg_trivago_cip…" at bounding box center [1338, 355] width 420 height 258
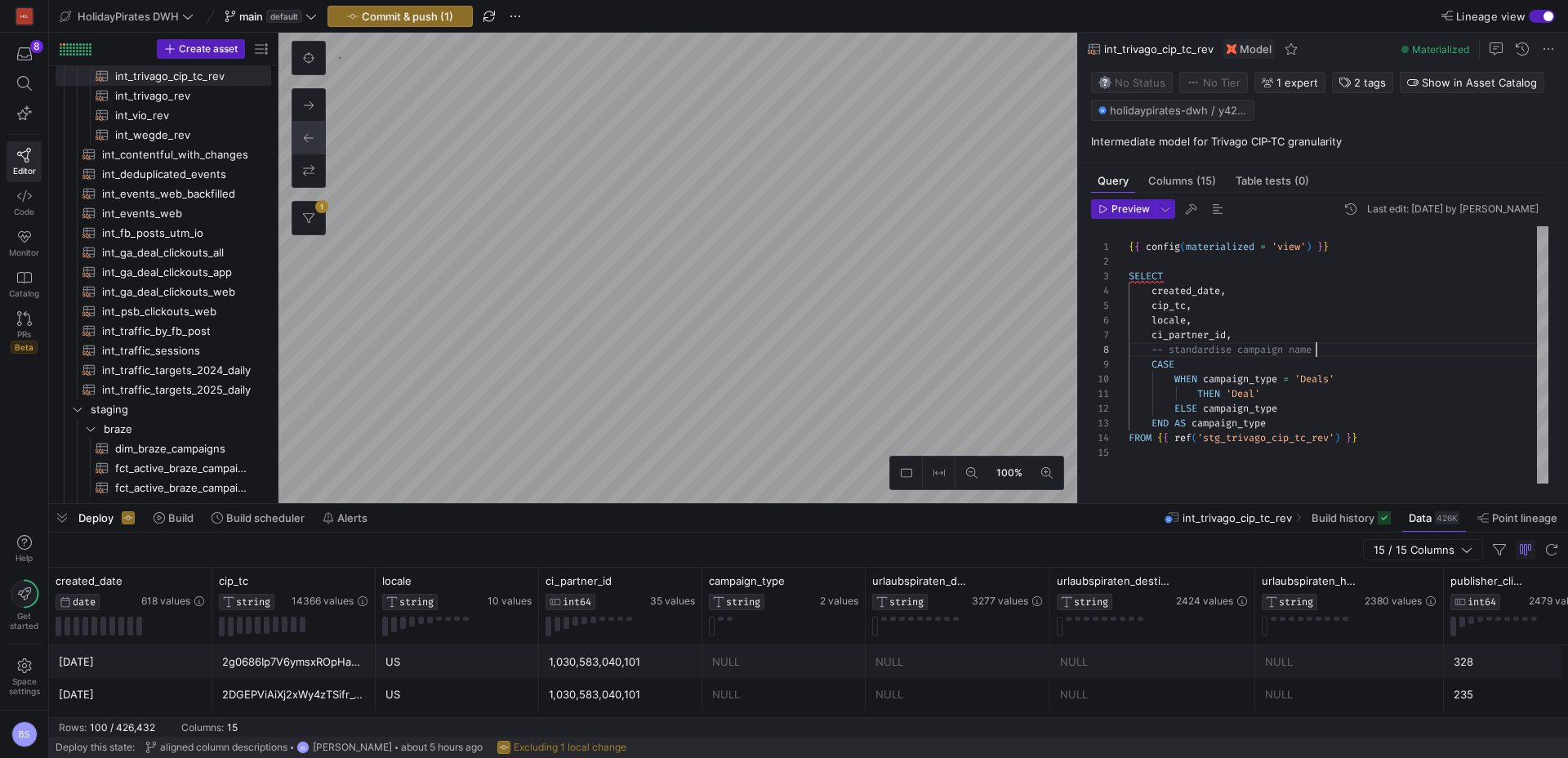
scroll to position [103, 188]
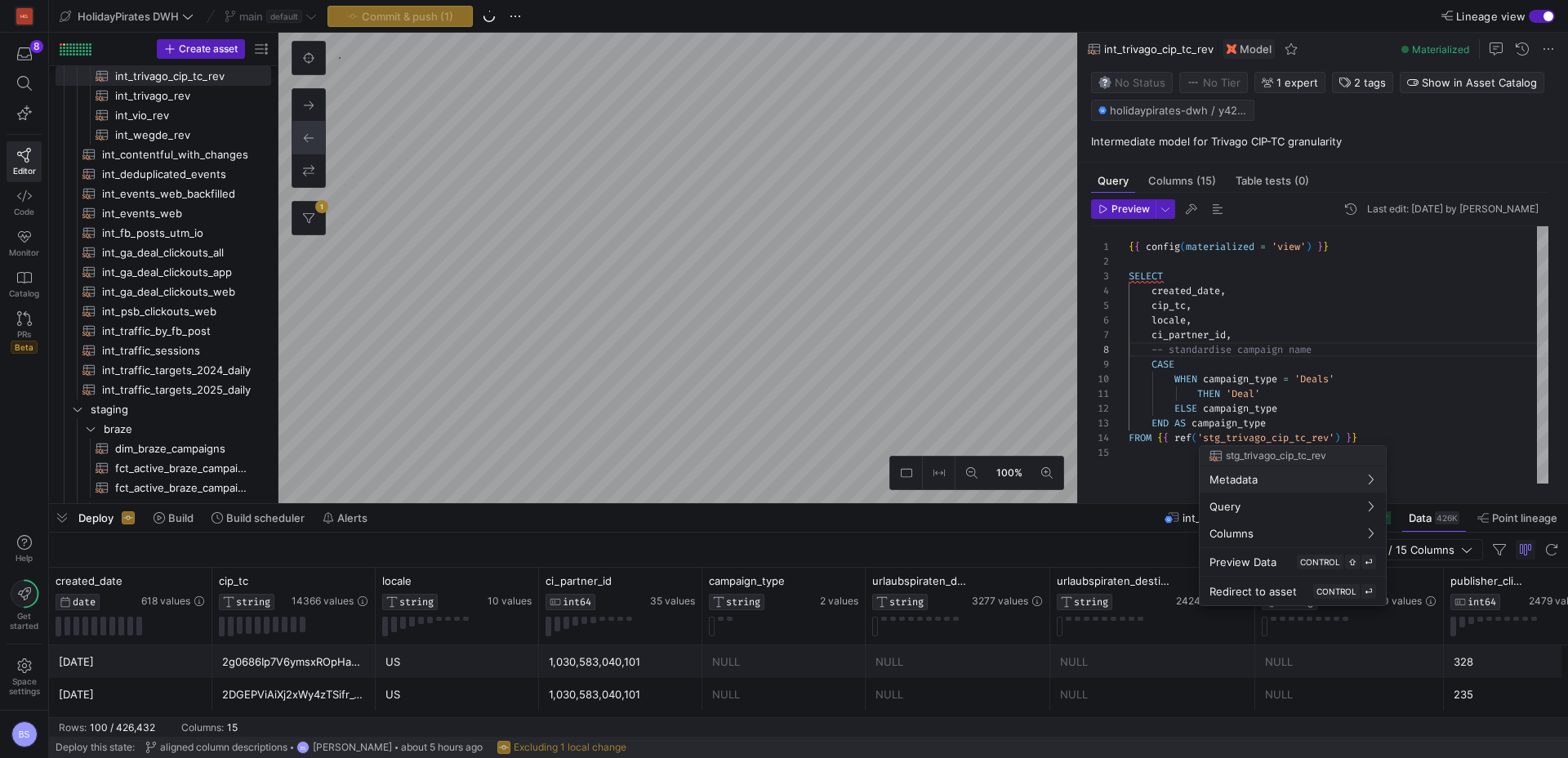
click at [1288, 426] on div at bounding box center [784, 379] width 1568 height 758
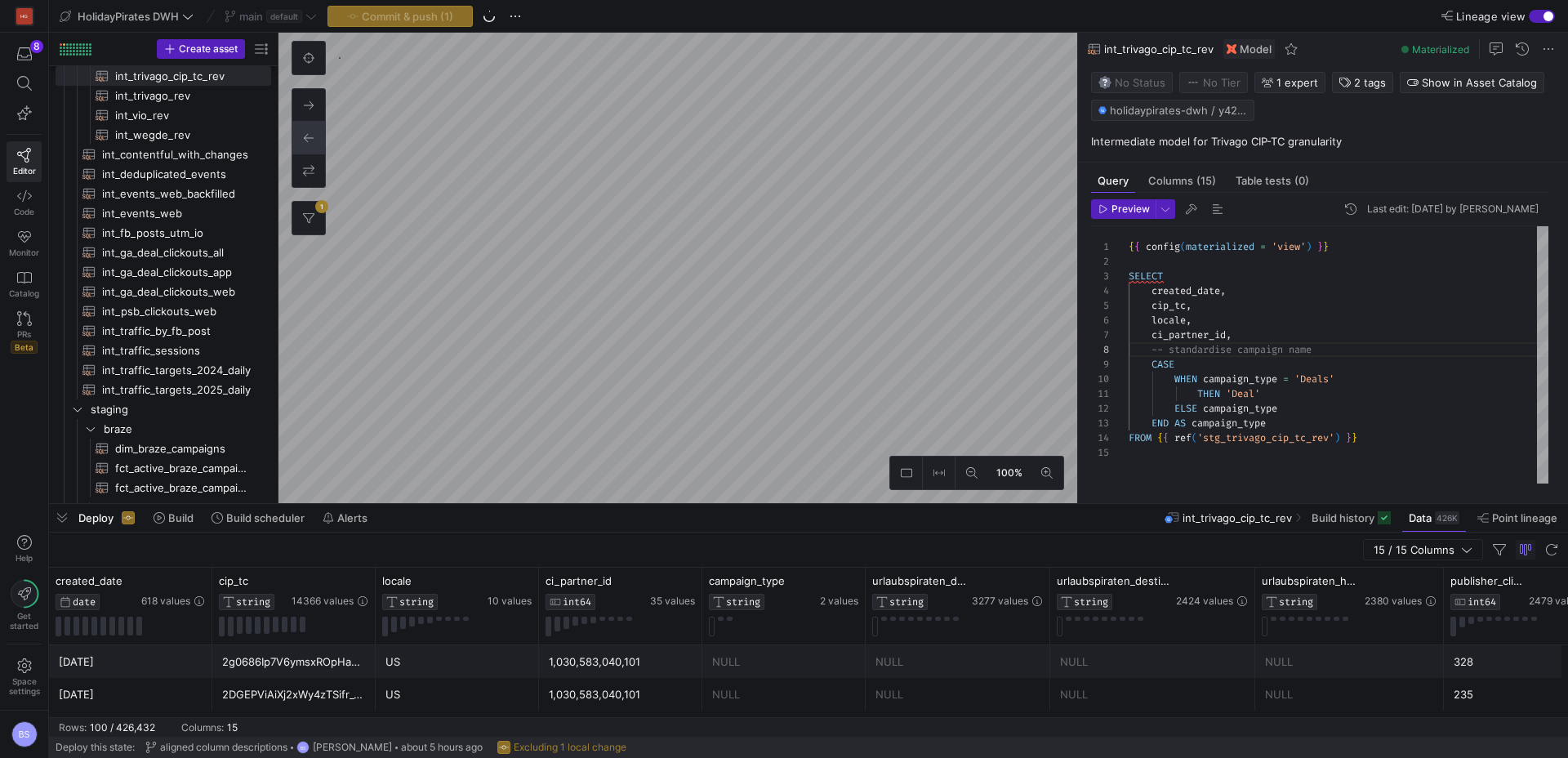
click at [1288, 426] on div "{ { config ( materialized = 'view' ) } } SELECT FROM { { ref ( 'stg_trivago_cip…" at bounding box center [1338, 355] width 420 height 258
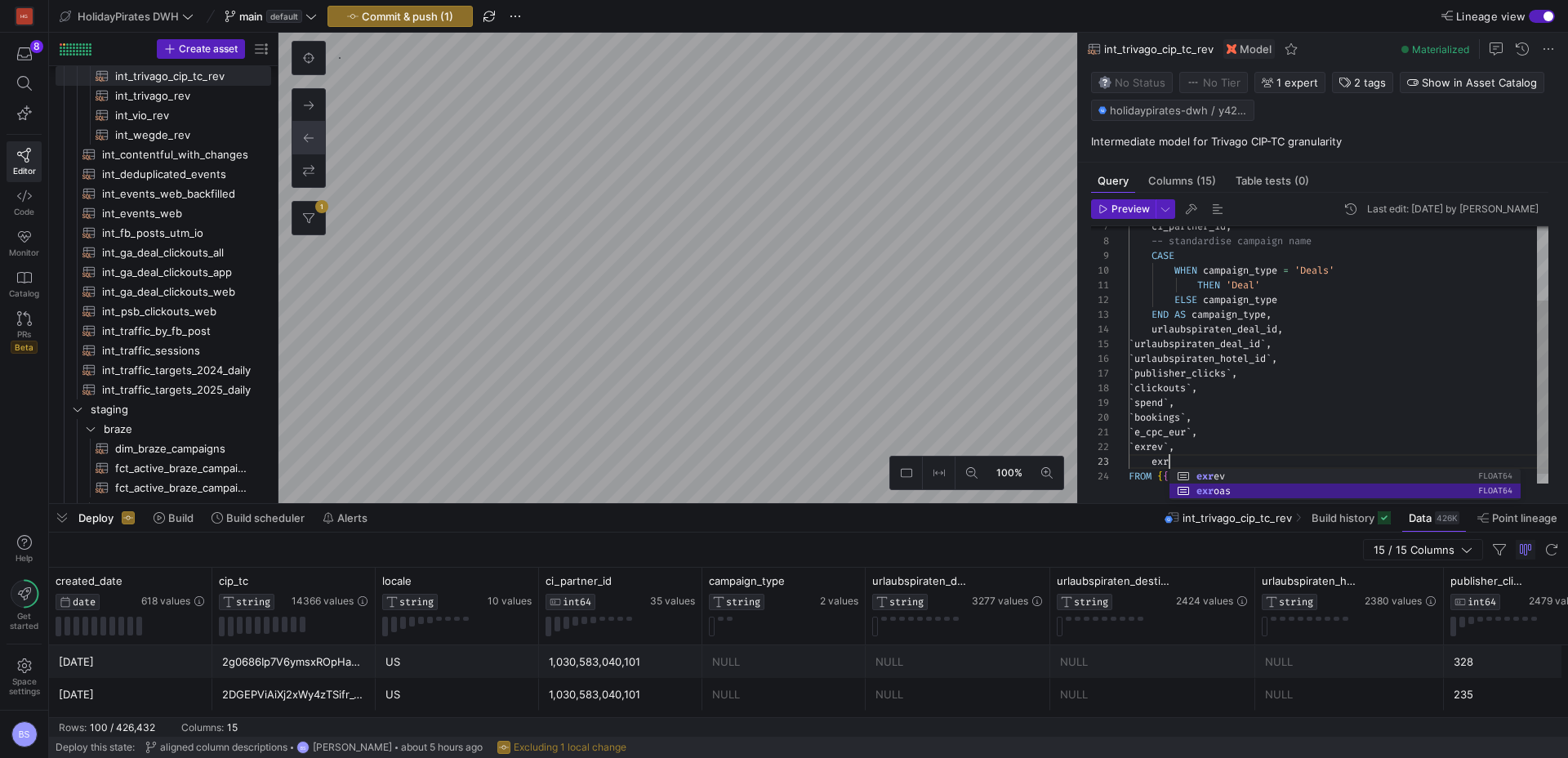
scroll to position [29, 70]
click at [1175, 343] on div "CASE ci_partner_id , THEN 'Deal' WHEN campaign_type = 'Deals' ELSE campaign_typ…" at bounding box center [1338, 308] width 420 height 380
drag, startPoint x: 1175, startPoint y: 343, endPoint x: 1169, endPoint y: 459, distance: 116.2
click at [1169, 459] on div "CASE ci_partner_id , THEN 'Deal' WHEN campaign_type = 'Deals' ELSE campaign_typ…" at bounding box center [1338, 308] width 420 height 380
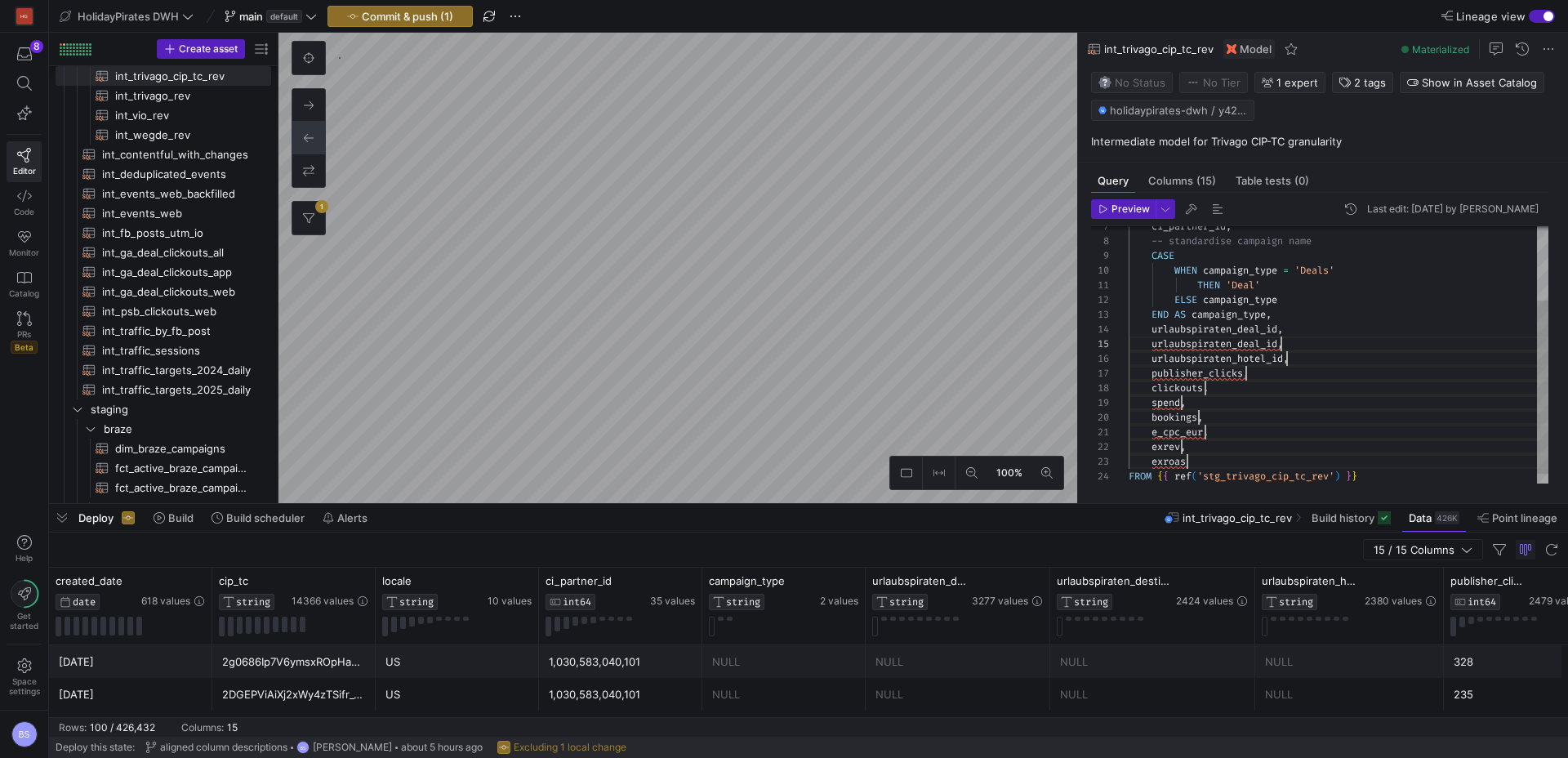
scroll to position [59, 153]
click at [1234, 462] on div "CASE ci_partner_id , THEN 'Deal' WHEN campaign_type = 'Deals' ELSE campaign_typ…" at bounding box center [1338, 308] width 420 height 380
click at [1301, 346] on div "CASE ci_partner_id , THEN 'Deal' WHEN campaign_type = 'Deals' ELSE campaign_typ…" at bounding box center [1338, 308] width 420 height 380
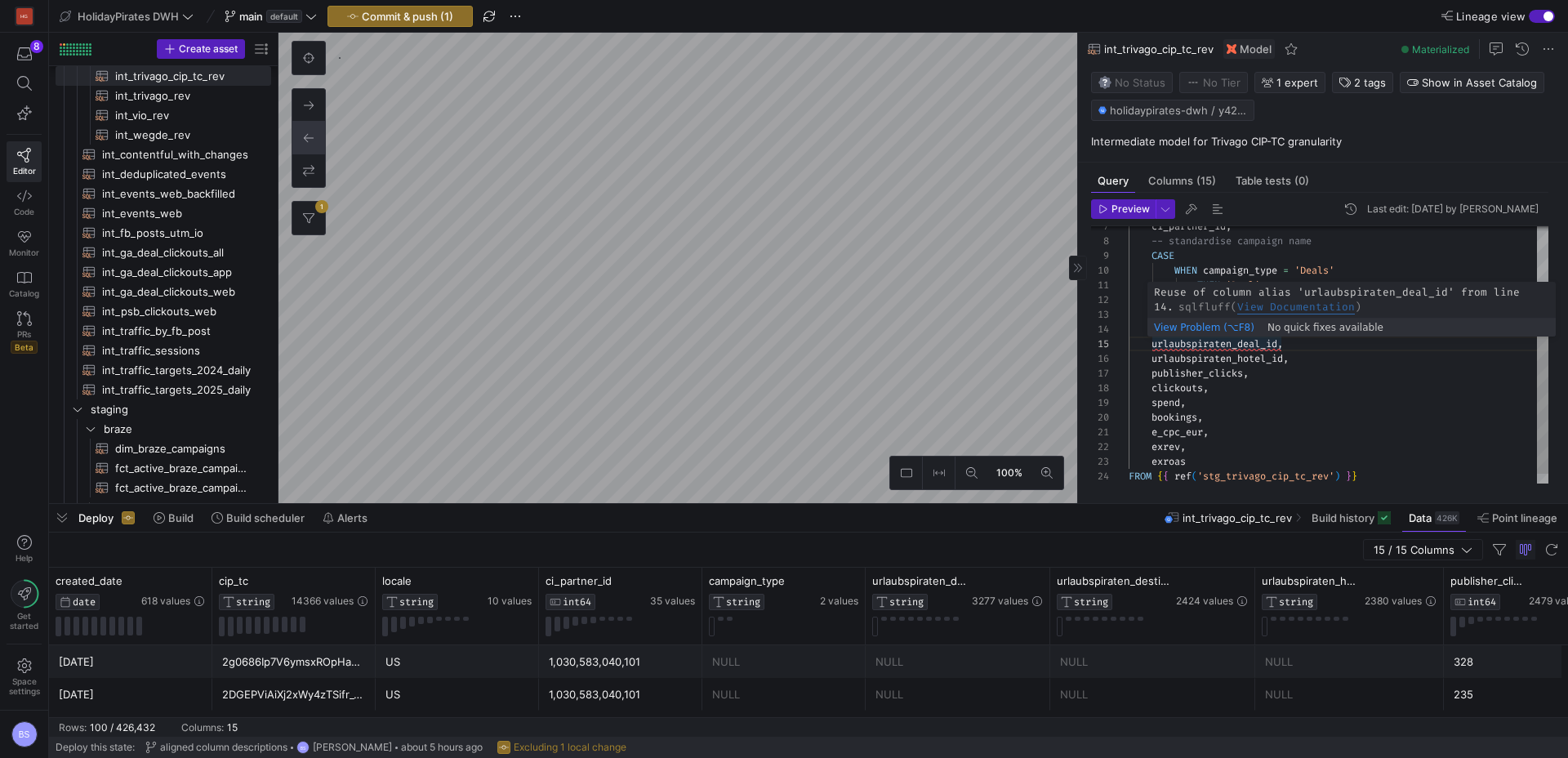
click at [1219, 345] on div "CASE ci_partner_id , THEN 'Deal' WHEN campaign_type = 'Deals' ELSE campaign_typ…" at bounding box center [1338, 308] width 420 height 380
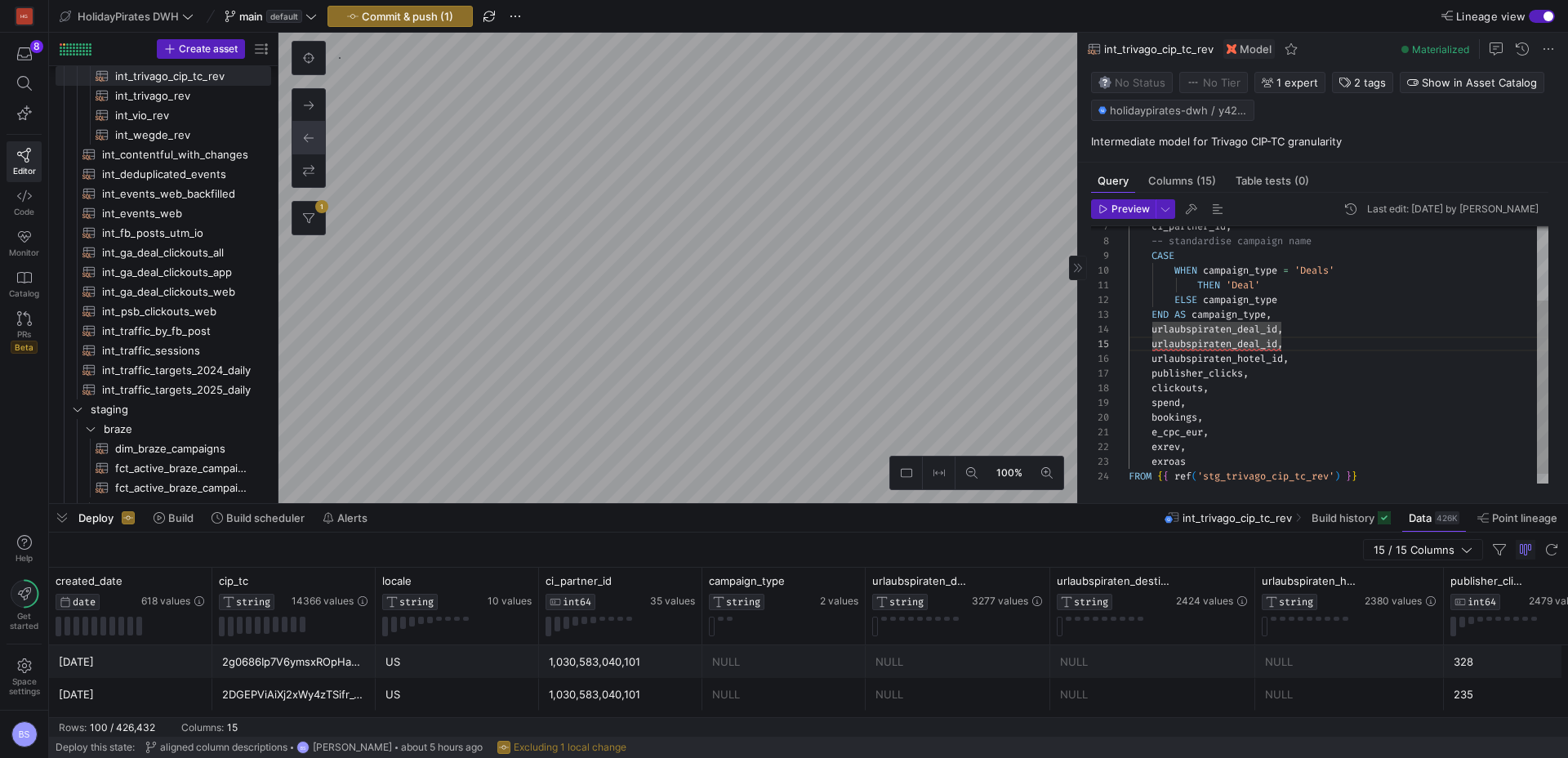
click at [1261, 344] on span "urlaubspiraten_deal_id" at bounding box center [1213, 344] width 125 height 13
click at [1284, 388] on div "CASE ci_partner_id , THEN 'Deal' WHEN campaign_type = 'Deals' ELSE campaign_typ…" at bounding box center [1338, 308] width 420 height 380
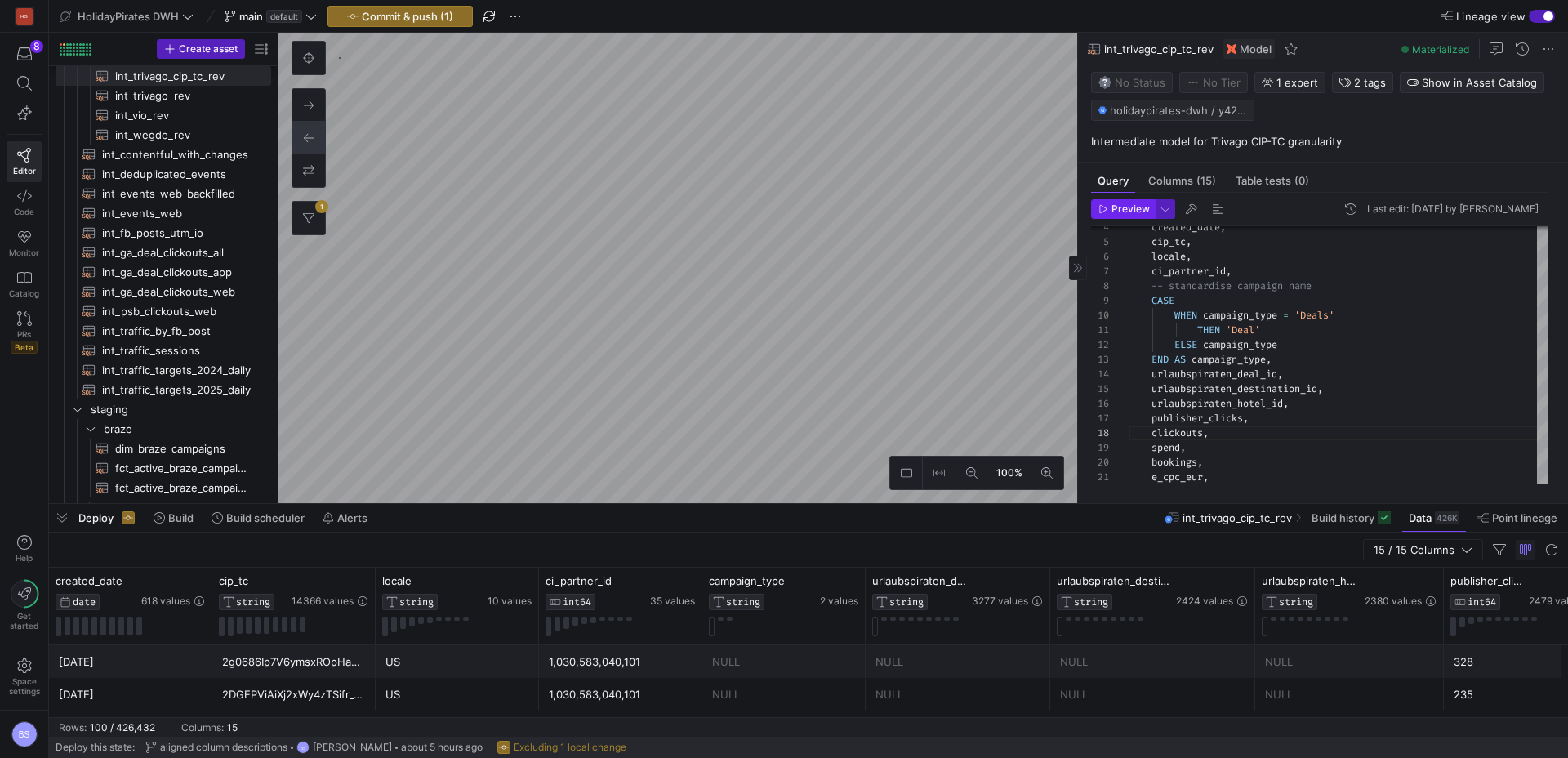
drag, startPoint x: 1142, startPoint y: 209, endPoint x: 1092, endPoint y: 199, distance: 51.0
click at [1141, 209] on span "Preview" at bounding box center [1130, 210] width 39 height 11
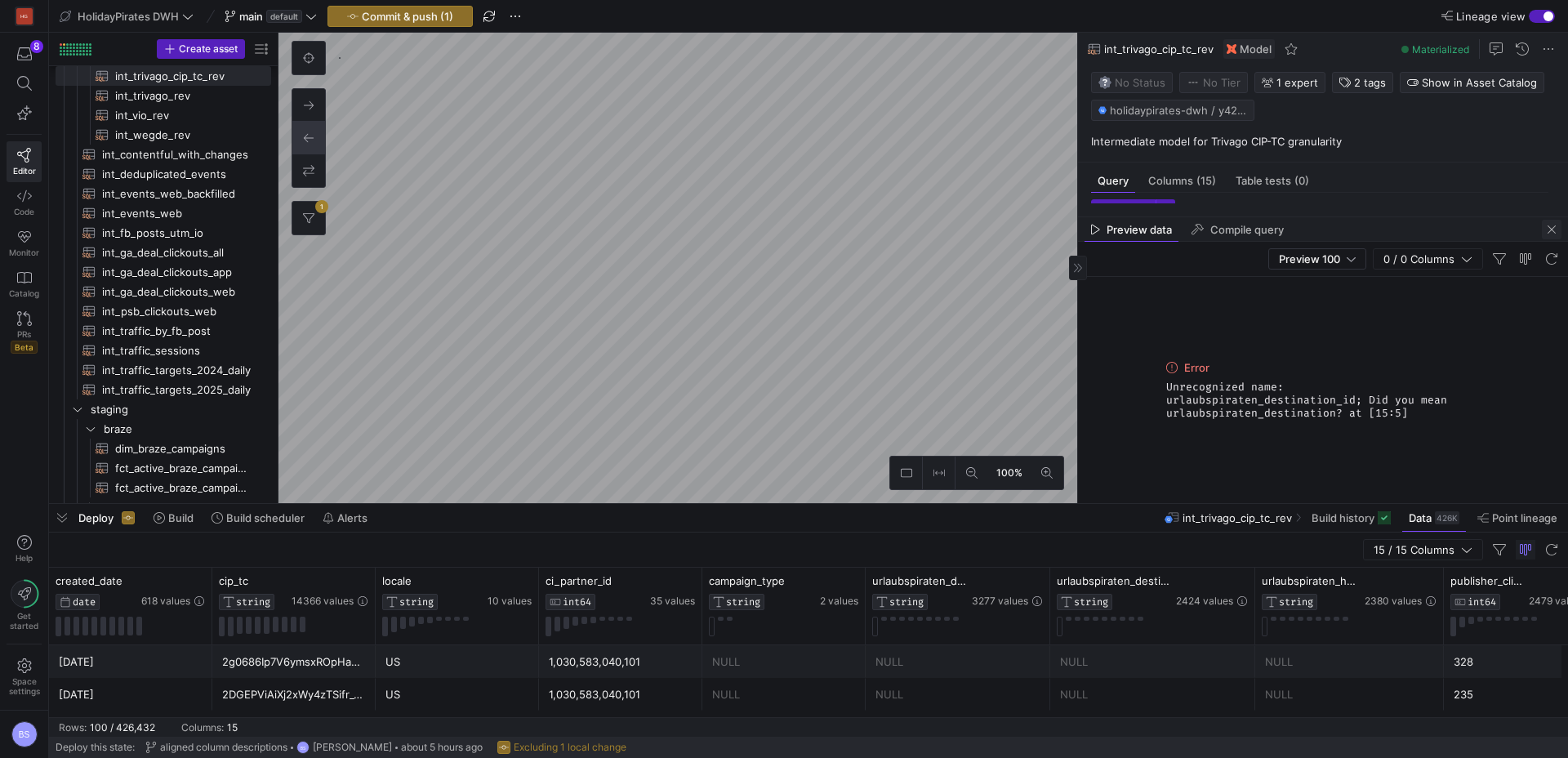
click at [1545, 233] on span "button" at bounding box center [1551, 229] width 20 height 20
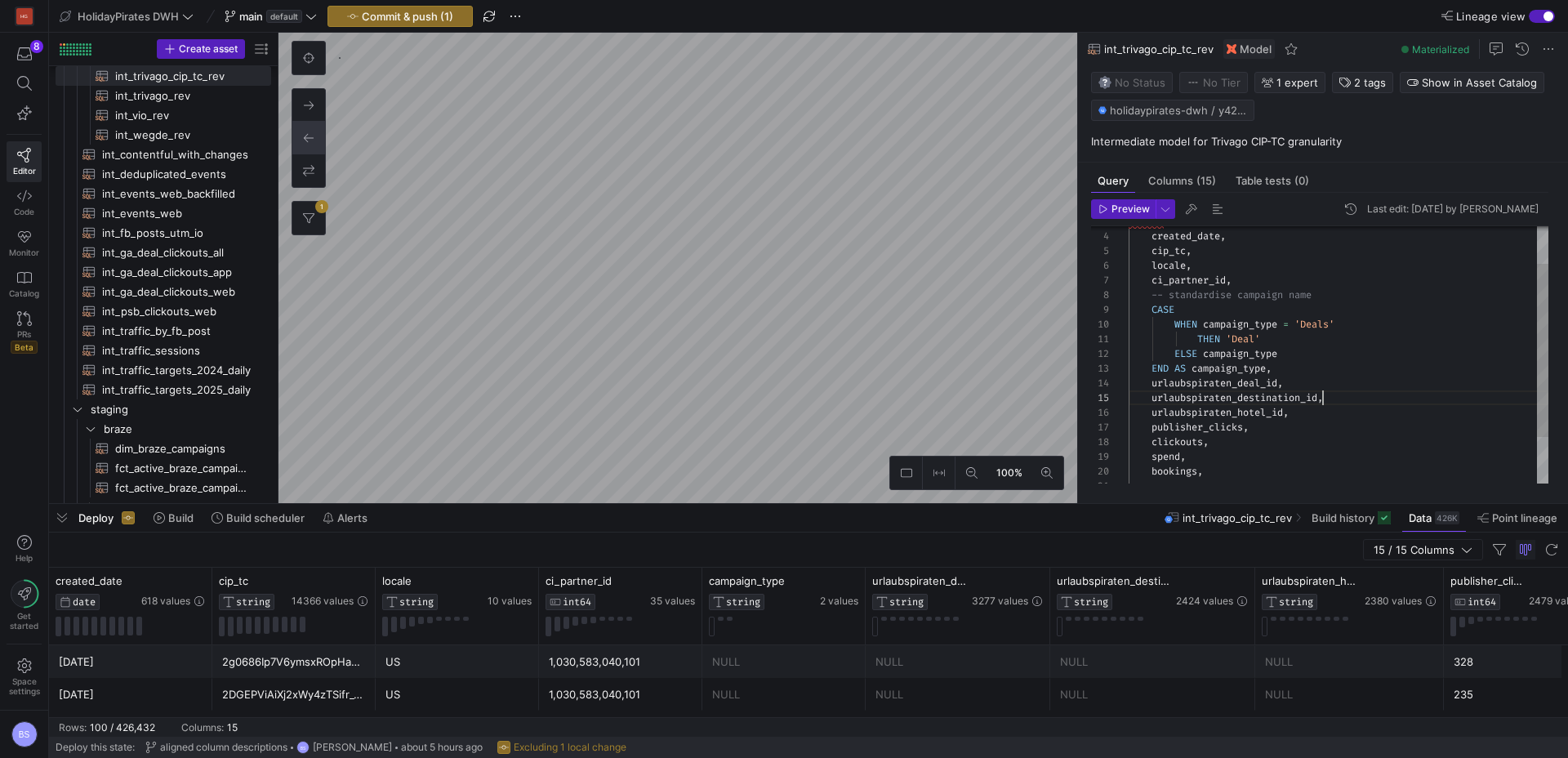
click at [1321, 402] on div "CASE ci_partner_id , THEN 'Deal' WHEN campaign_type = 'Deals' -- standardise ca…" at bounding box center [1338, 362] width 420 height 380
type textarea "THEN 'Deal' ELSE campaign_type END AS campaign_type, urlaubspiraten_deal_id, ur…"
click at [1092, 211] on span "button" at bounding box center [1123, 209] width 63 height 18
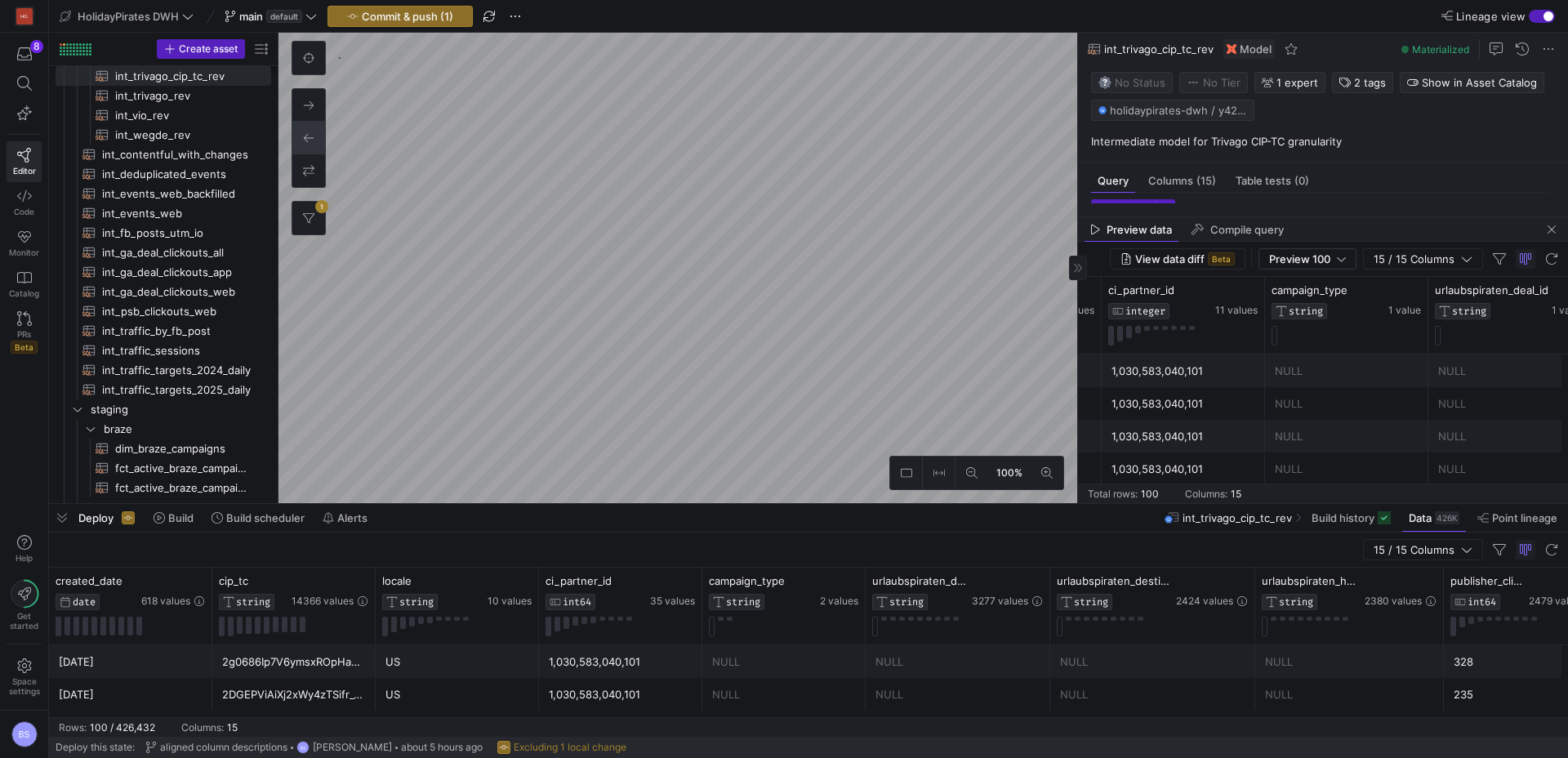
scroll to position [0, 798]
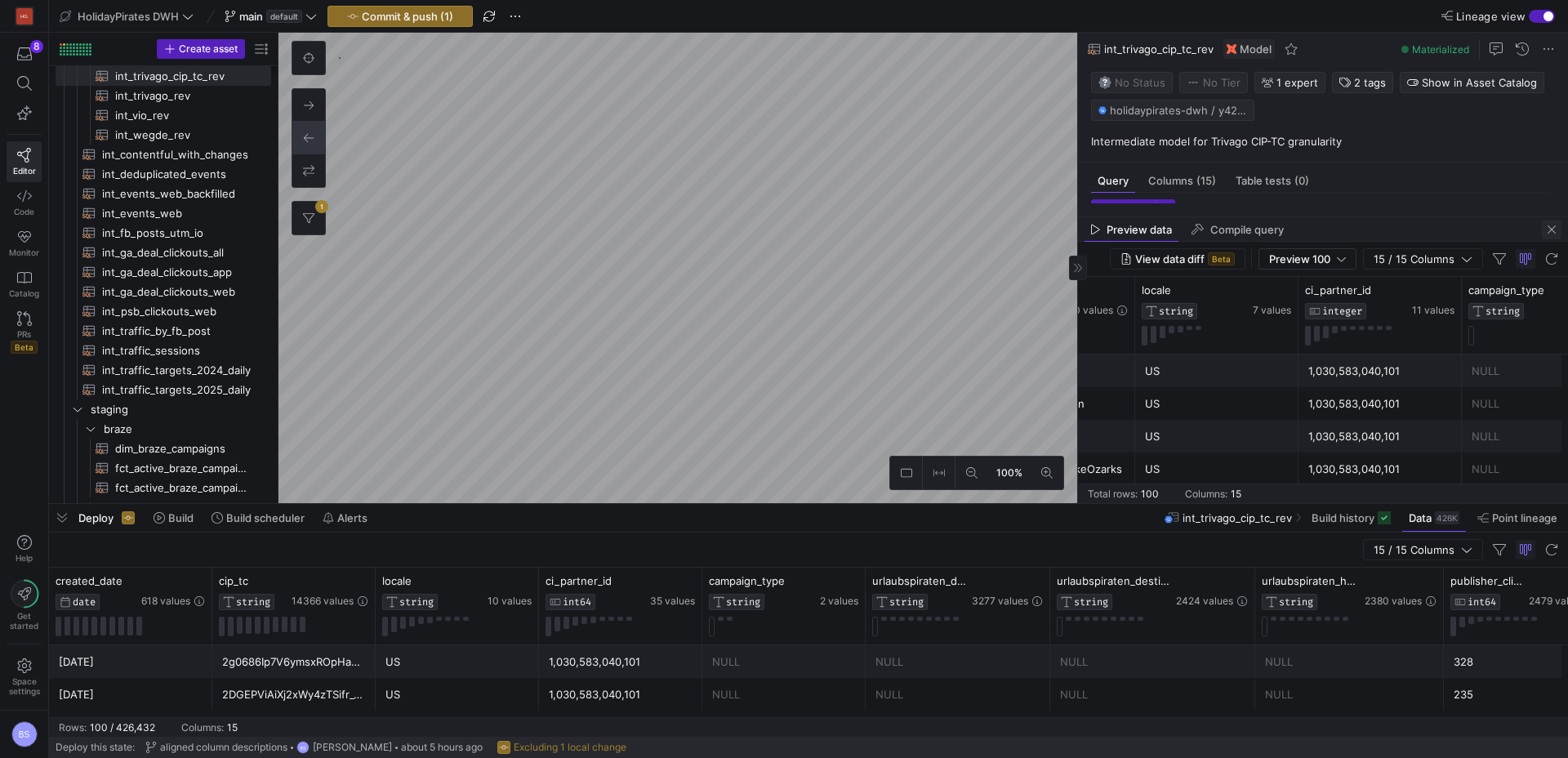
click at [1545, 227] on span "button" at bounding box center [1551, 229] width 20 height 20
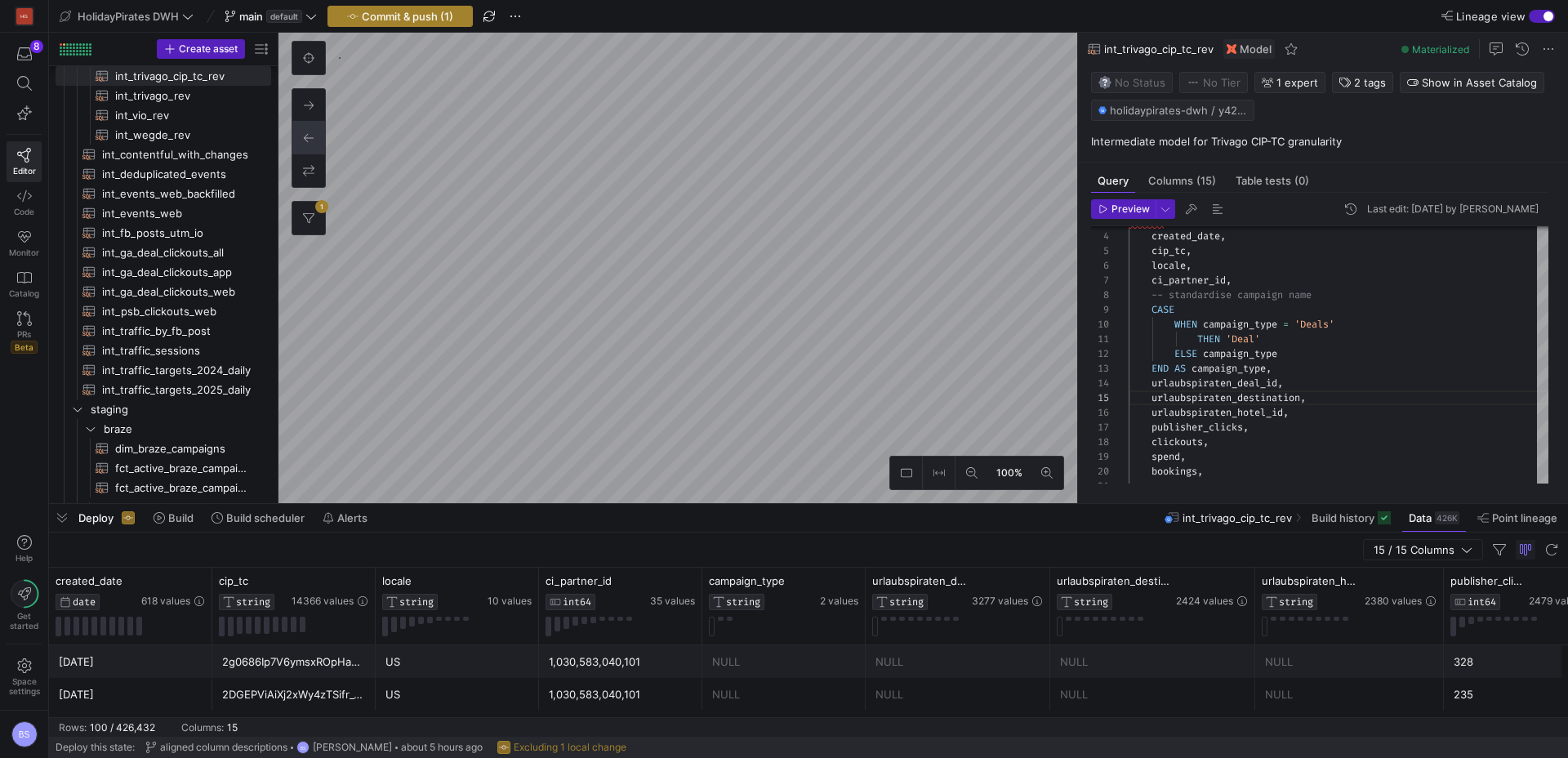
click at [413, 16] on span "Commit & push (1)" at bounding box center [407, 16] width 92 height 13
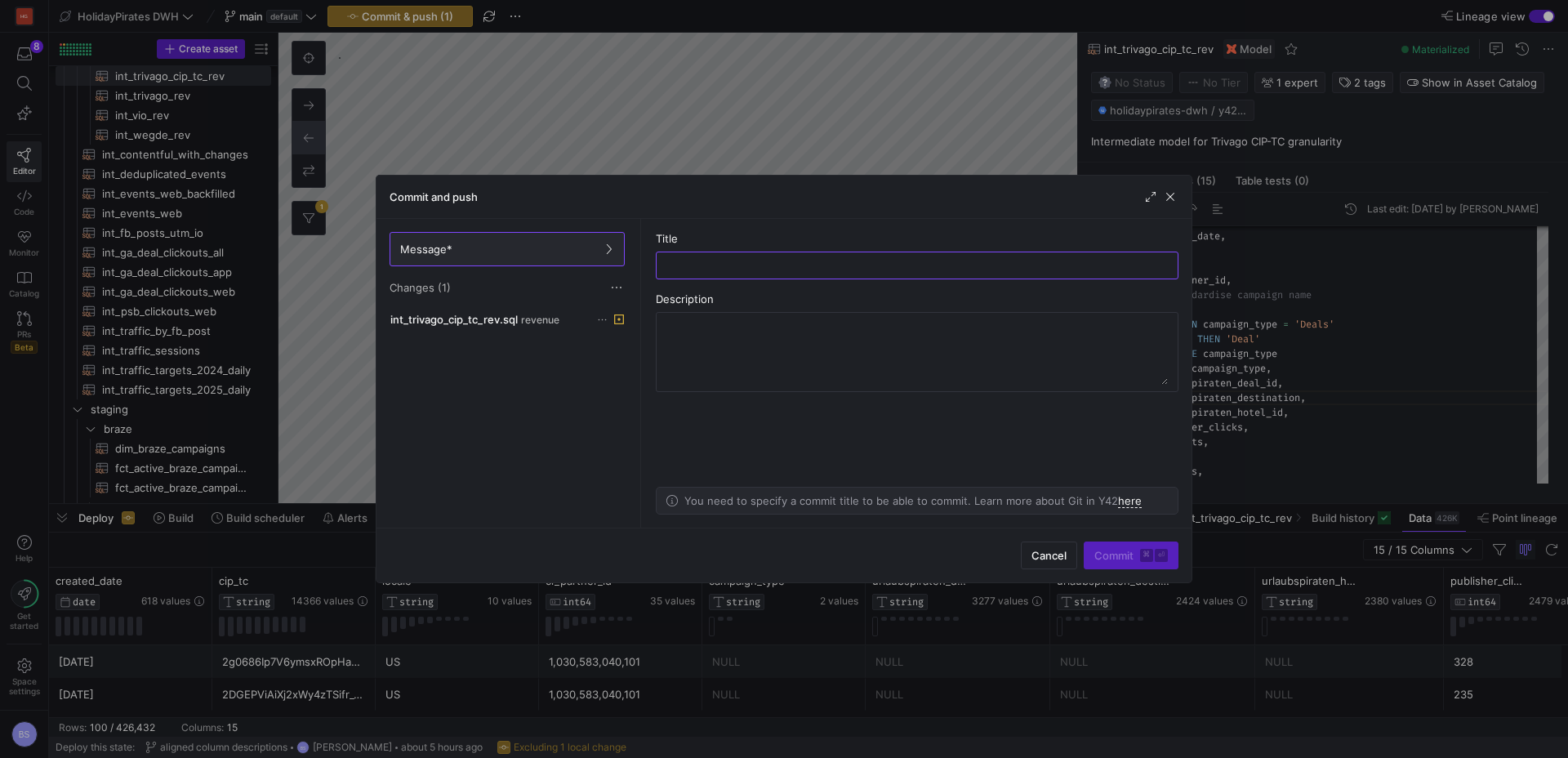
type input "a"
type input "rename"
click at [1126, 556] on span "Commit ⌘ ⏎" at bounding box center [1131, 556] width 74 height 13
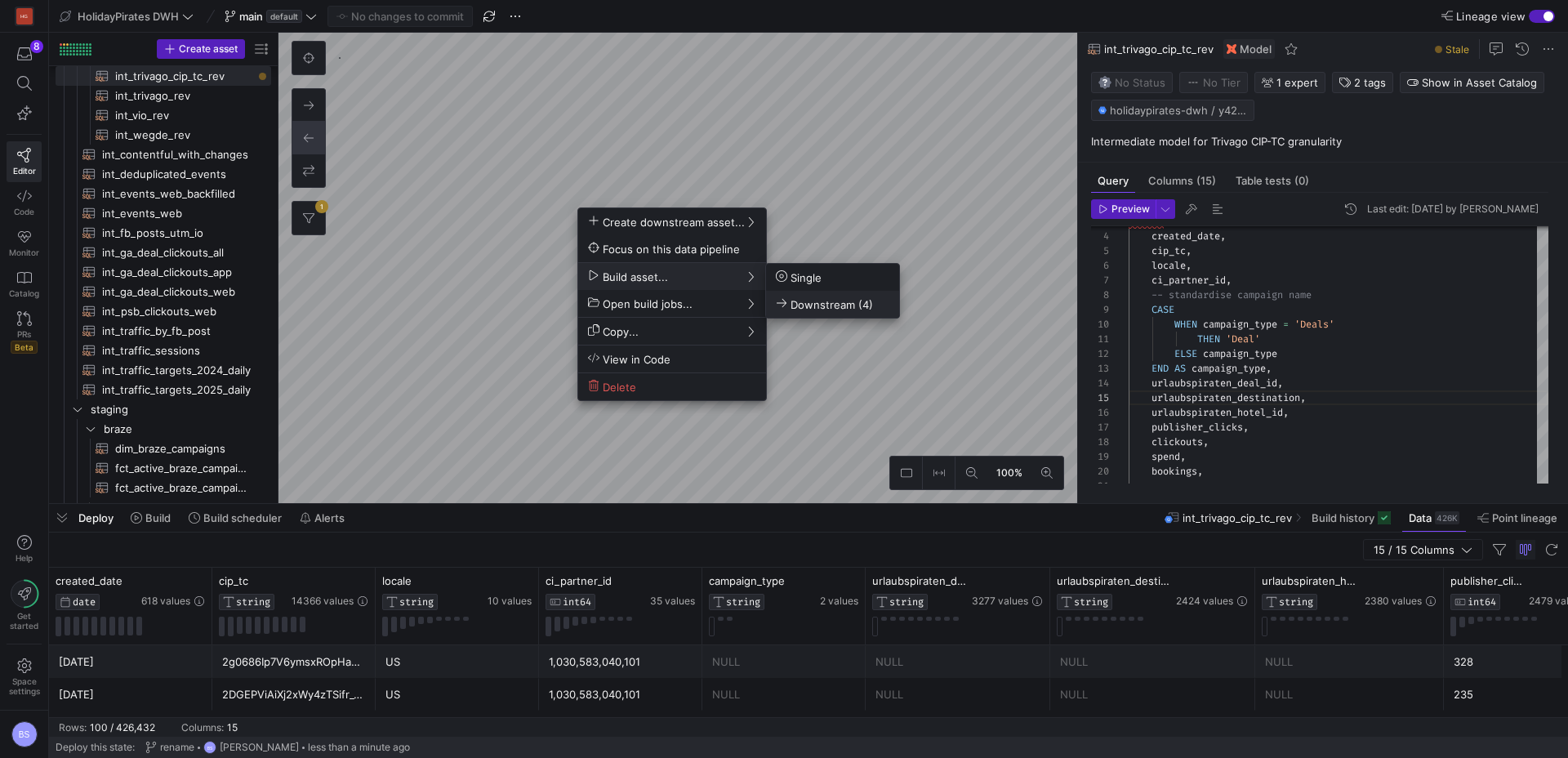
click at [863, 297] on span "Downstream (4)" at bounding box center [824, 304] width 97 height 14
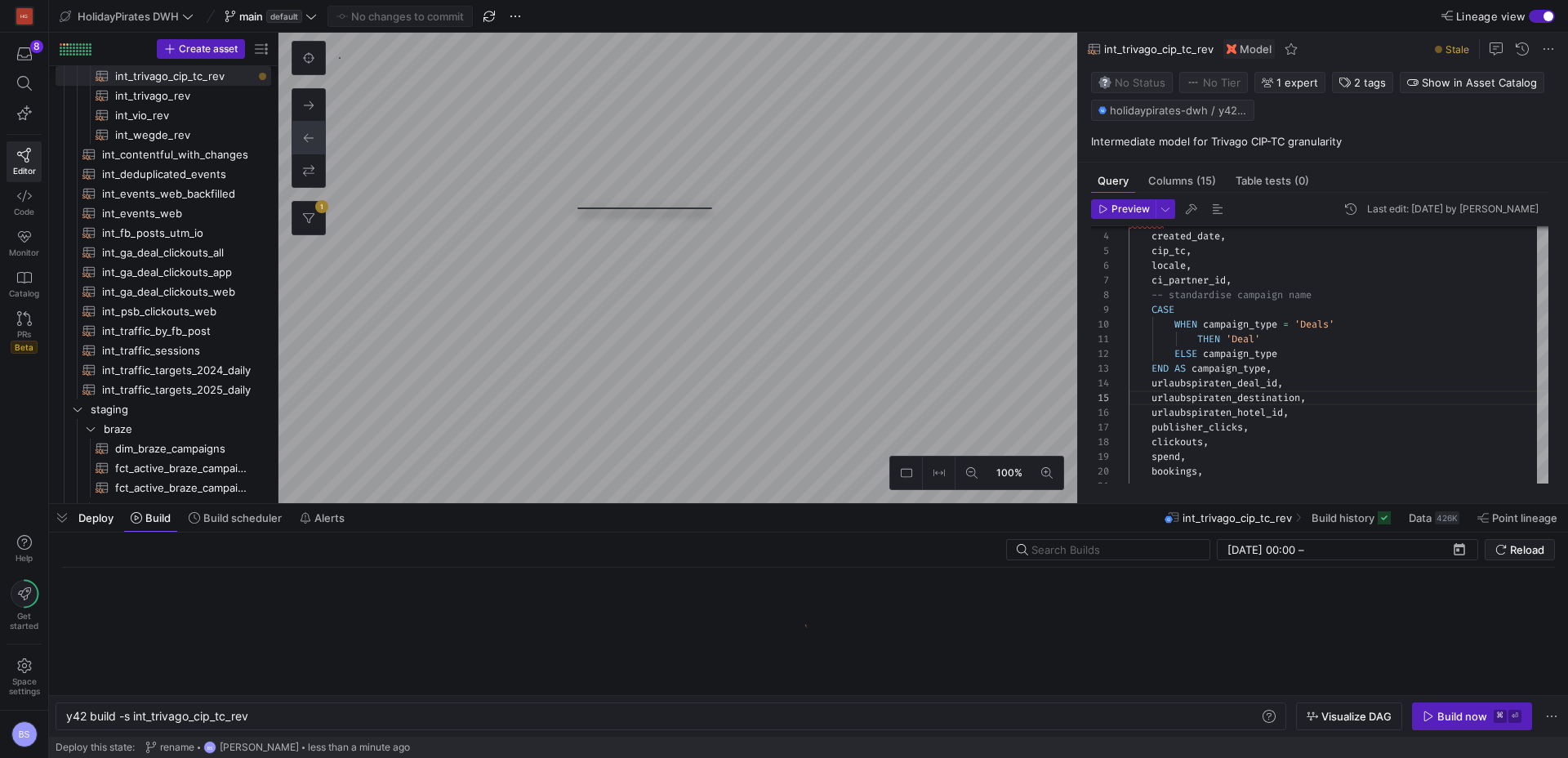
scroll to position [0, 183]
